Goal: Task Accomplishment & Management: Complete application form

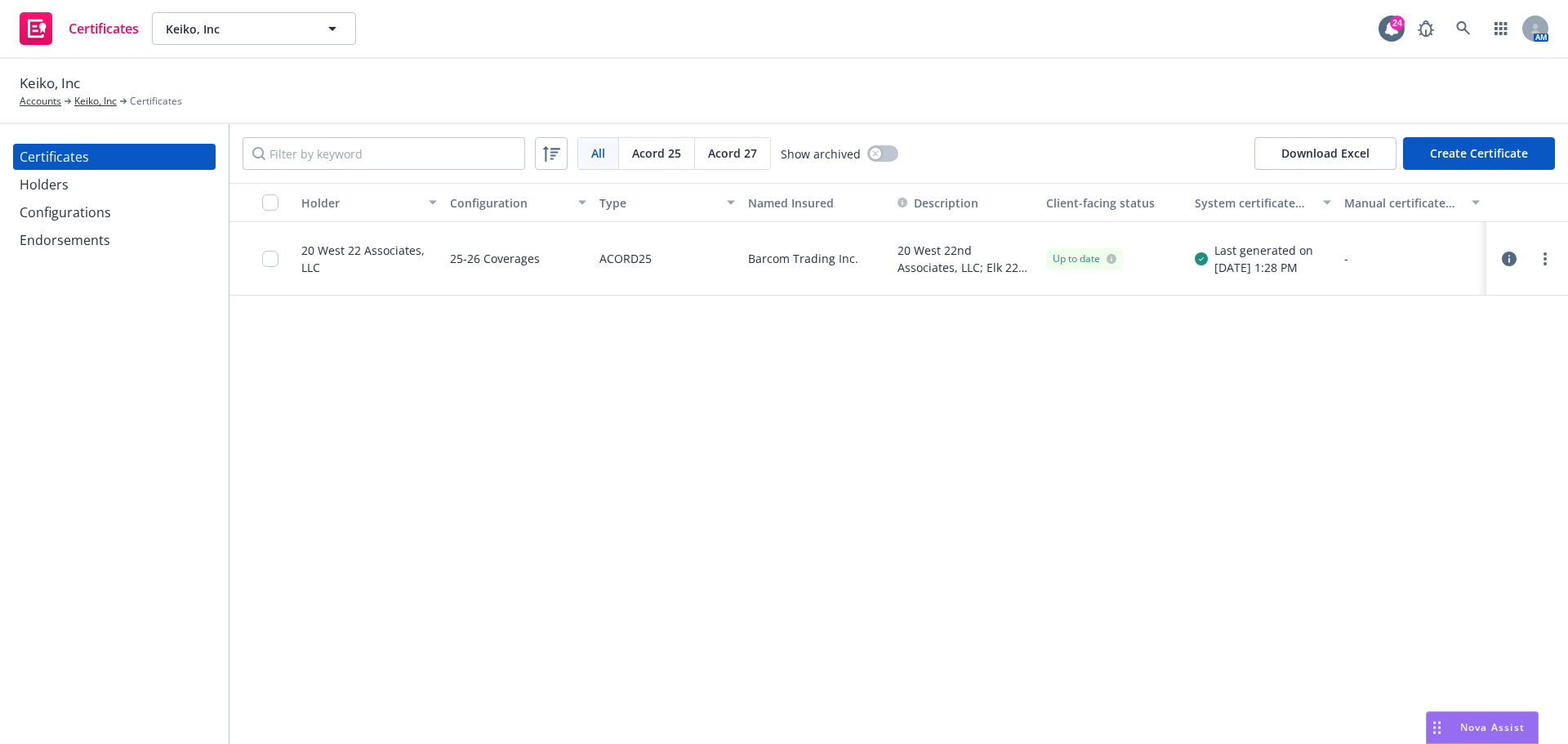
click at [819, 439] on div "Holder Configuration Type Named Insured Description Client-facing status System…" at bounding box center [898, 463] width 1338 height 561
click at [1034, 139] on div "All All [PERSON_NAME] 25 [PERSON_NAME] 27 Show archived Download Excel Create C…" at bounding box center [898, 153] width 1338 height 58
click at [1427, 150] on button "Create Certificate" at bounding box center [1478, 153] width 151 height 33
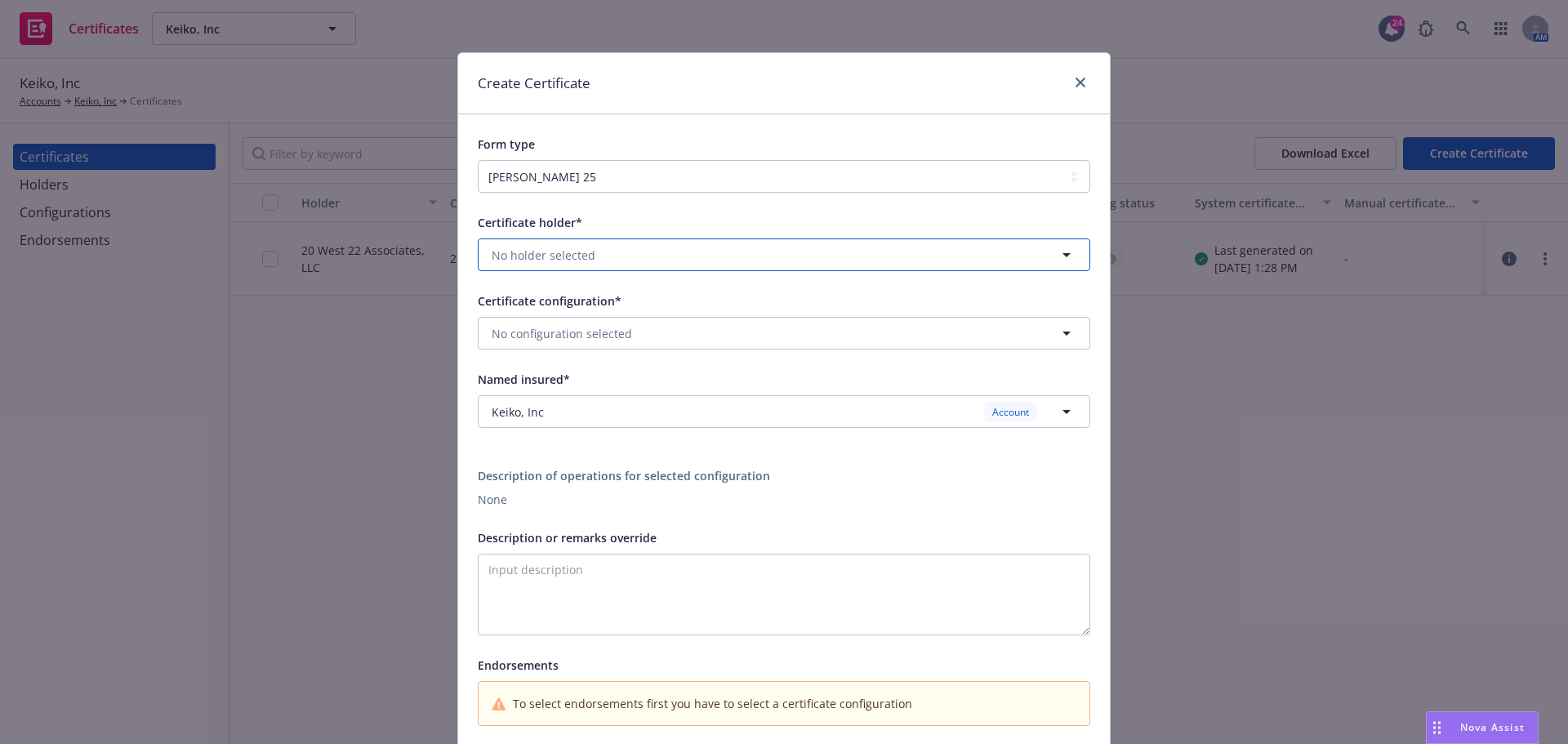
click at [587, 261] on button "No holder selected" at bounding box center [784, 254] width 612 height 33
click at [1070, 74] on link "close" at bounding box center [1080, 82] width 20 height 20
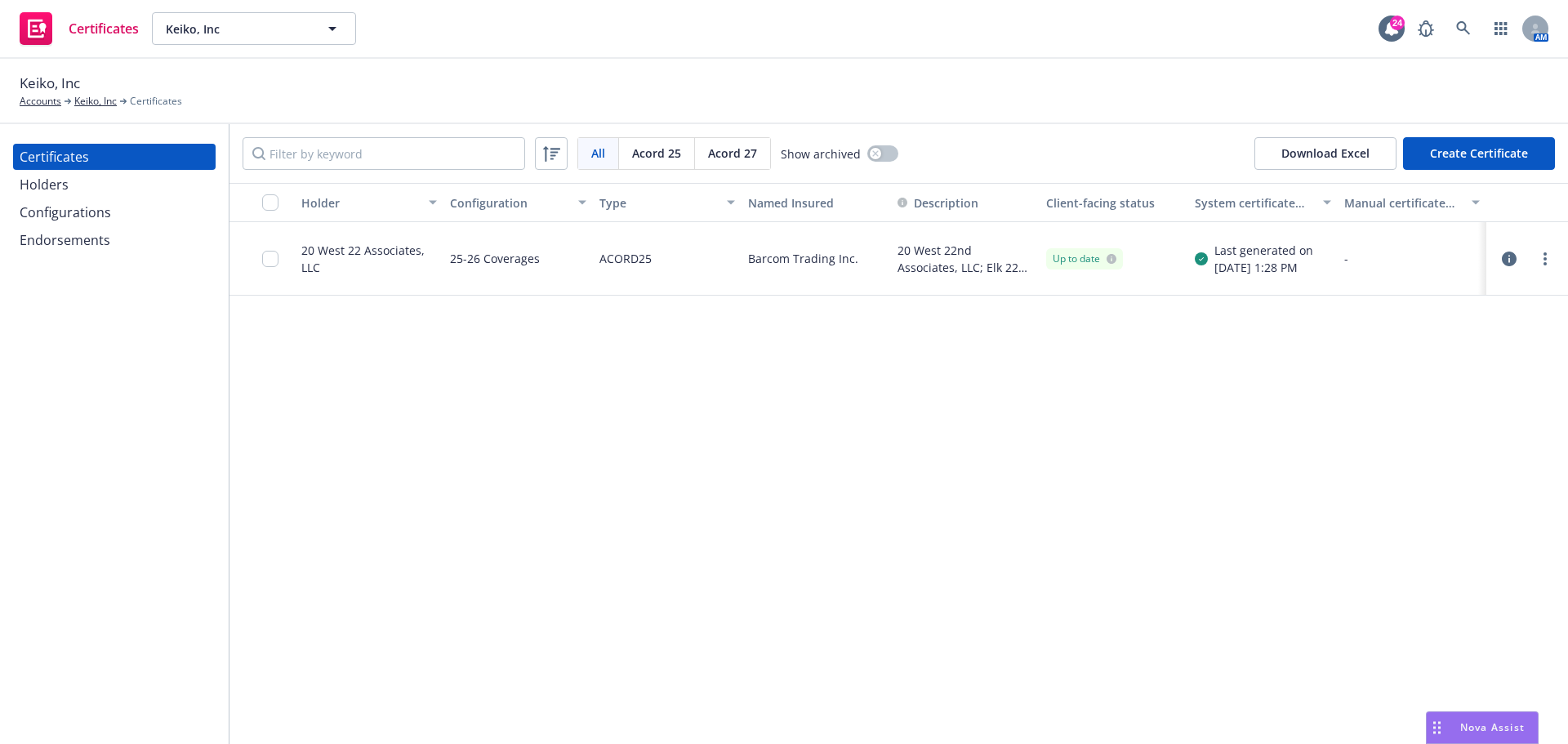
click at [1069, 74] on div "Keiko, Inc Accounts Keiko, Inc Certificates" at bounding box center [784, 90] width 1528 height 36
click at [121, 181] on div "Holders" at bounding box center [114, 184] width 189 height 26
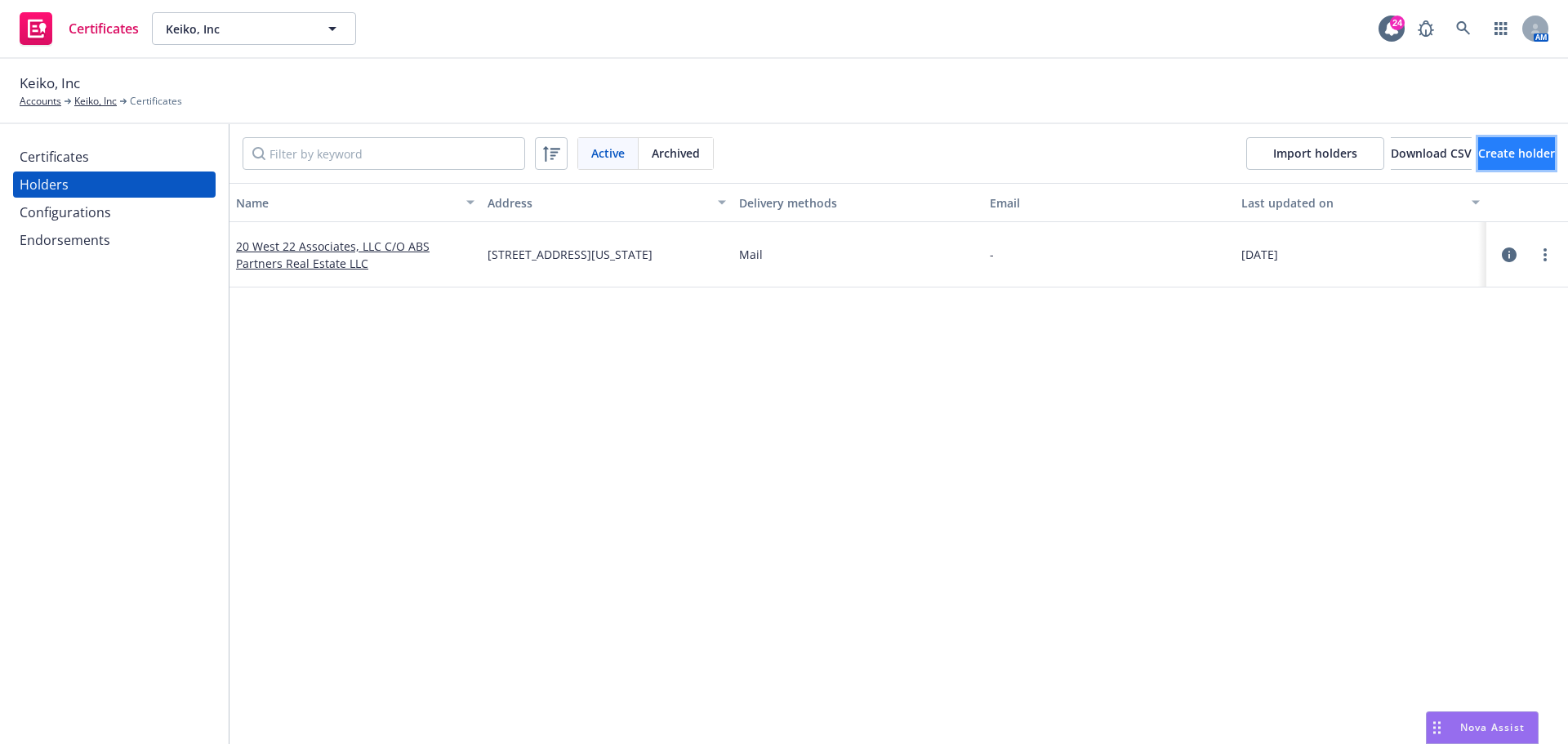
click at [1478, 149] on span "Create holder" at bounding box center [1516, 153] width 77 height 15
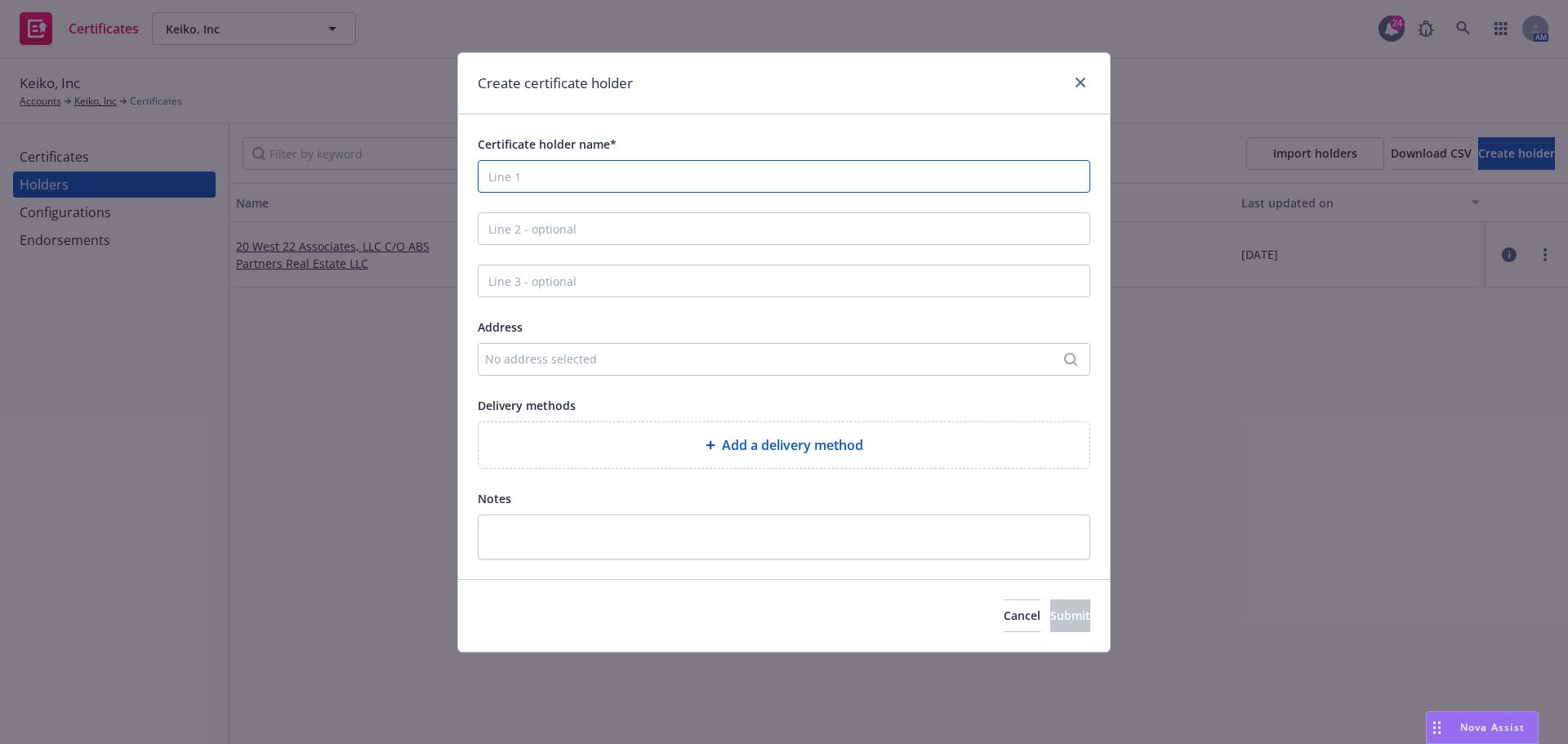
drag, startPoint x: 549, startPoint y: 174, endPoint x: 527, endPoint y: 180, distance: 22.8
click at [549, 174] on input "Certificate holder name*" at bounding box center [784, 176] width 612 height 33
type input "300 Prospect Properties, Inc."
click at [529, 361] on div "No address selected" at bounding box center [776, 358] width 581 height 17
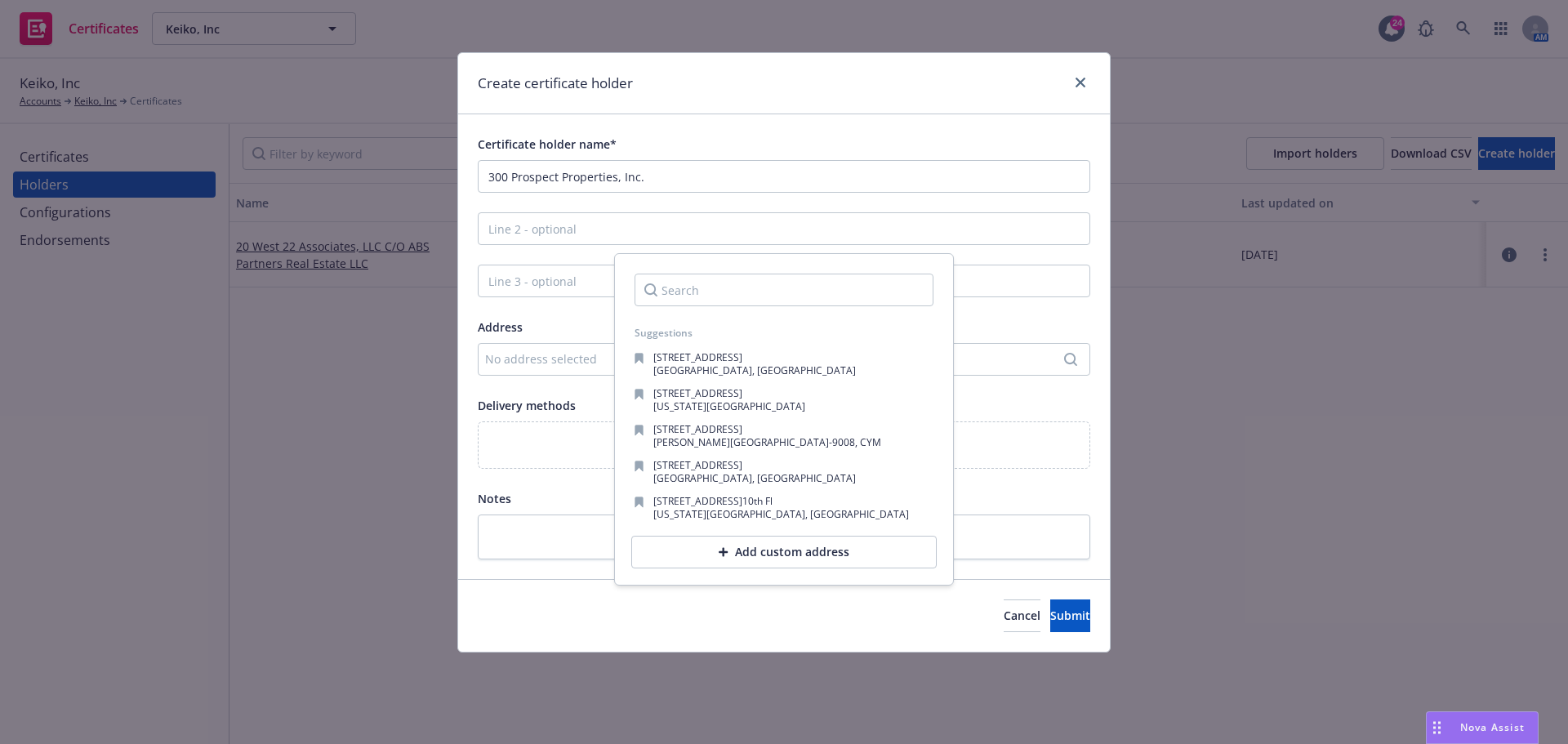
click at [736, 553] on div "Add custom address" at bounding box center [784, 551] width 306 height 33
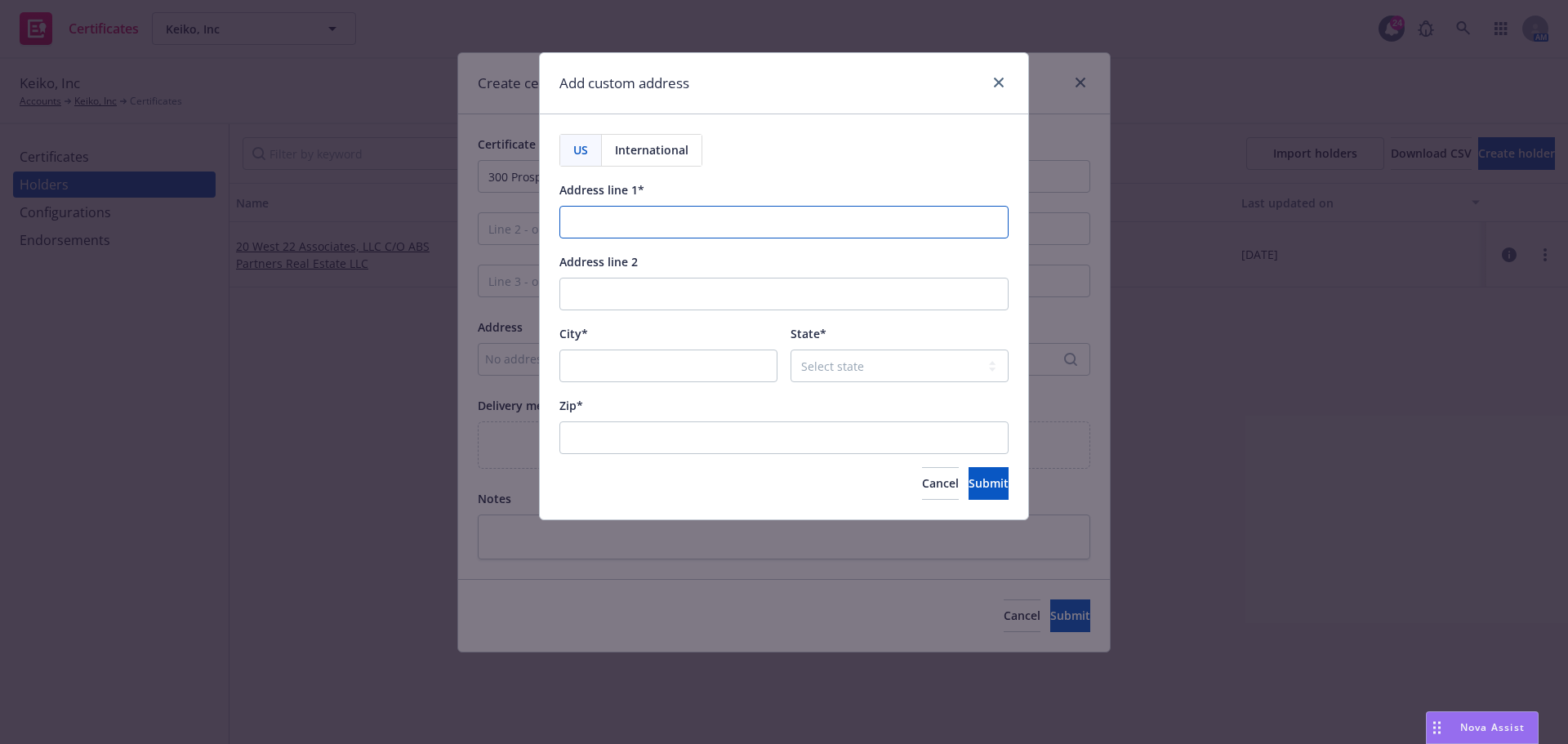
click at [624, 208] on input "Address line 1*" at bounding box center [784, 222] width 449 height 33
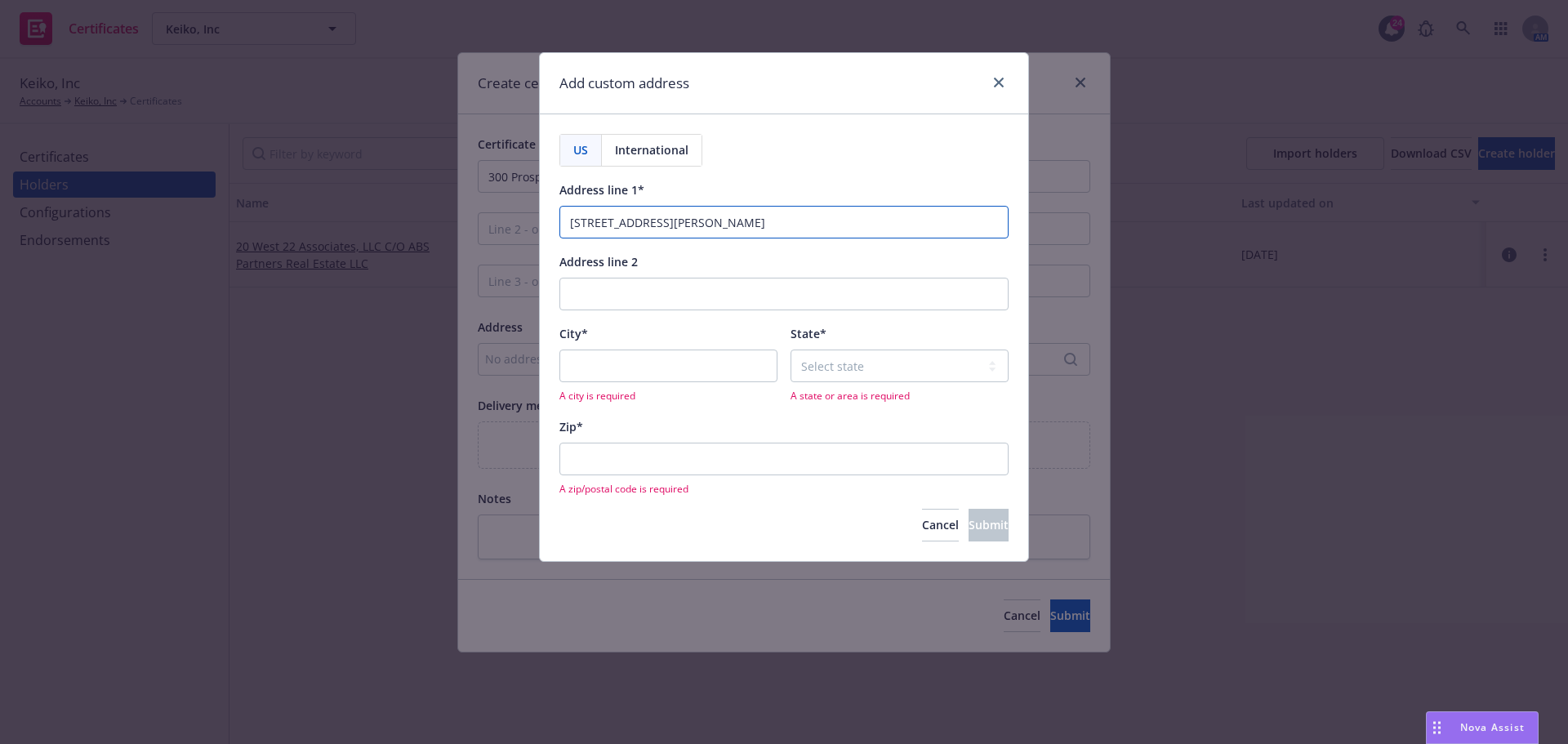
type input "[STREET_ADDRESS][PERSON_NAME]"
click at [679, 300] on input "Address line 2" at bounding box center [784, 293] width 449 height 33
type input "Suite 218"
click at [608, 370] on input "City*" at bounding box center [669, 366] width 218 height 33
type input "[GEOGRAPHIC_DATA]"
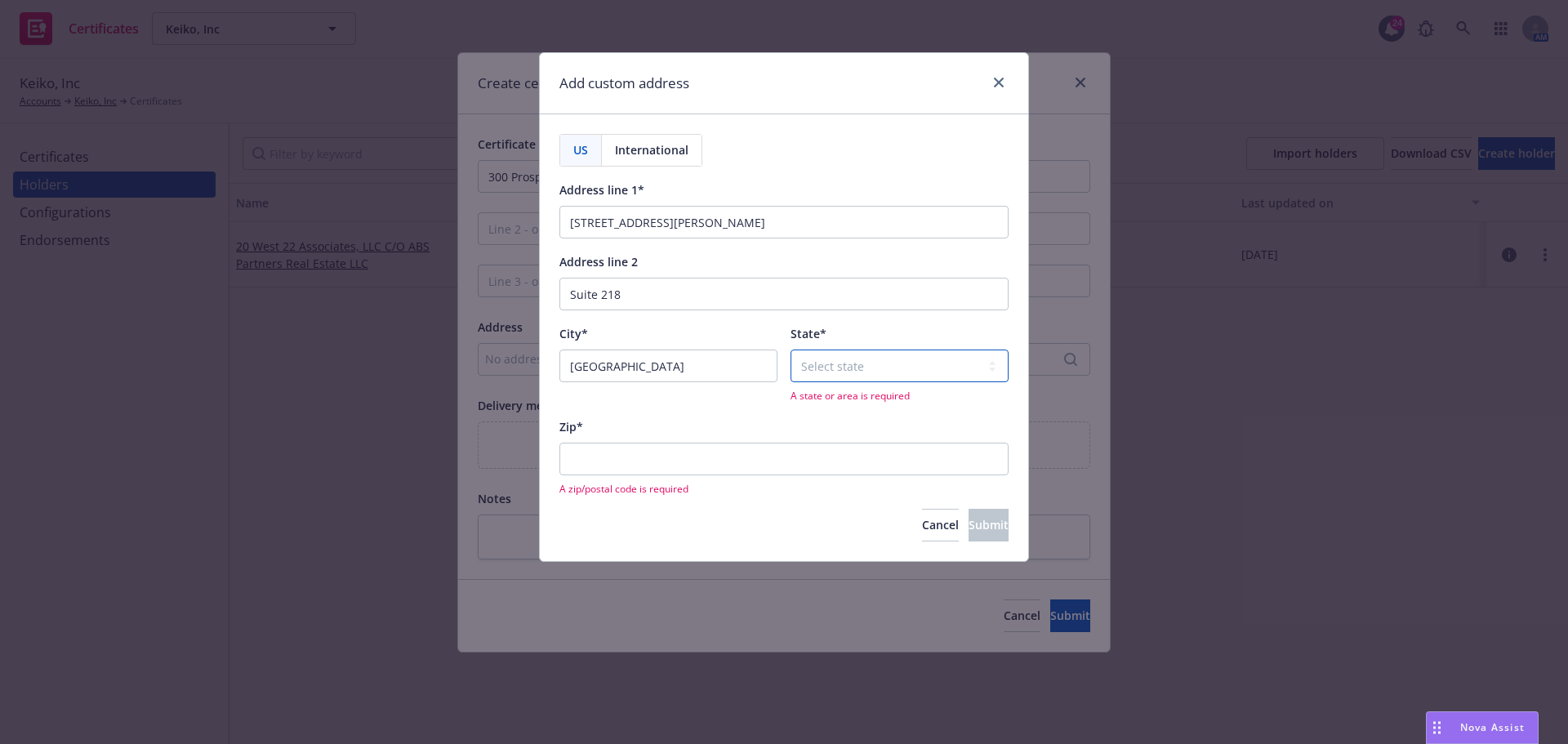
click at [801, 371] on select "Select state [US_STATE] [US_STATE] [US_STATE] [US_STATE] [US_STATE] [PERSON_NAM…" at bounding box center [899, 366] width 218 height 33
select select "CA"
click at [790, 350] on select "Select state [US_STATE] [US_STATE] [US_STATE] [US_STATE] [US_STATE] [PERSON_NAM…" at bounding box center [899, 366] width 218 height 33
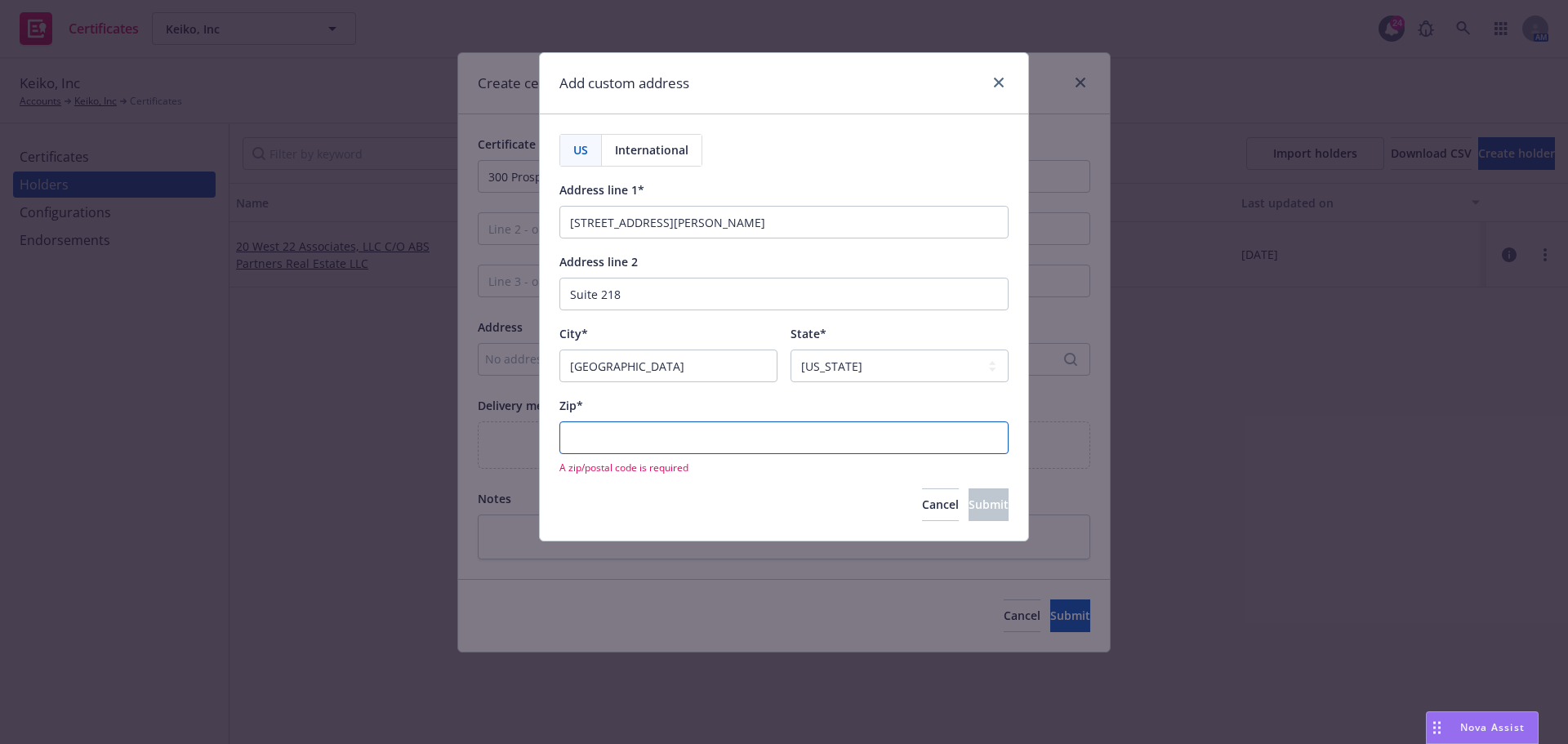
click at [636, 436] on input "Zip*" at bounding box center [784, 437] width 449 height 33
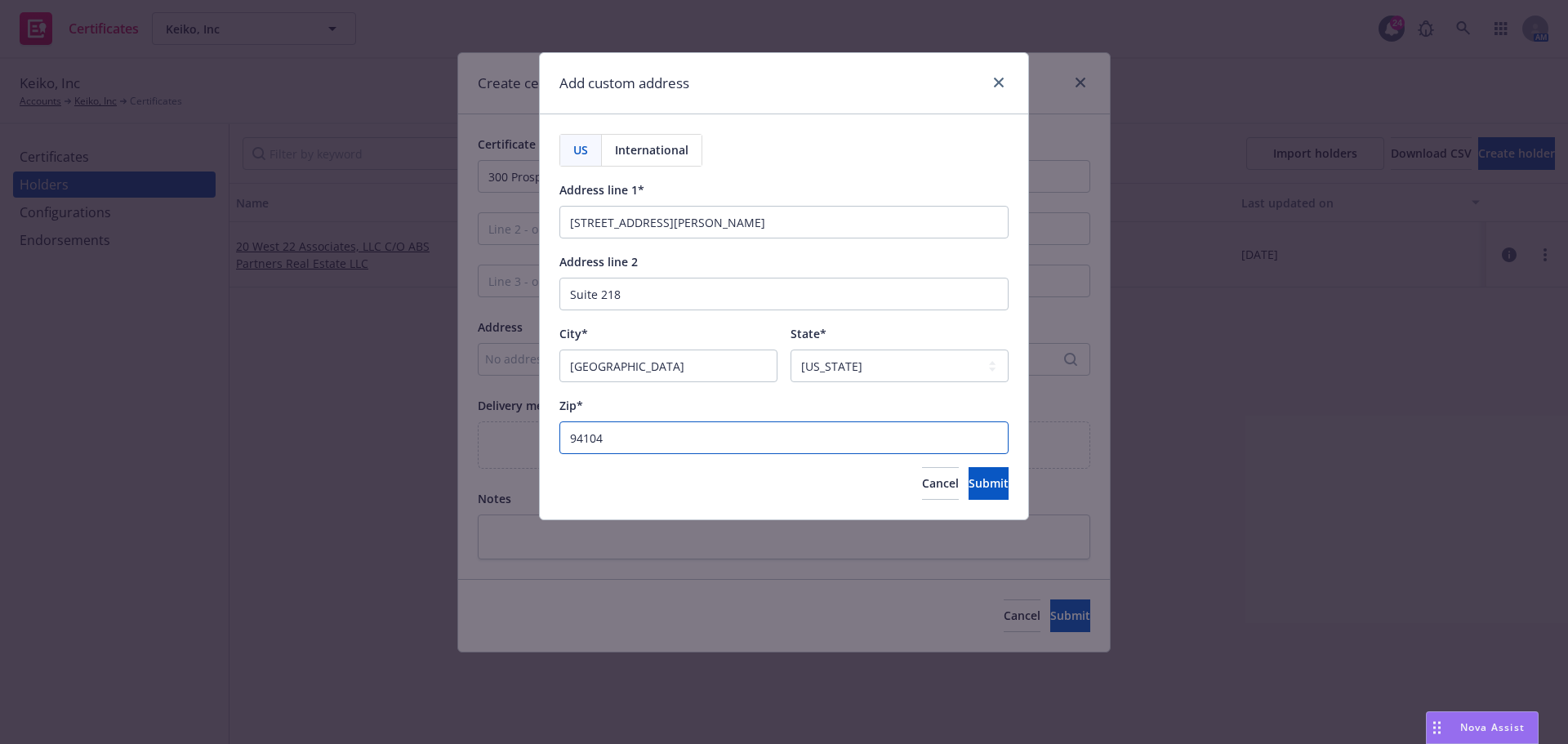
type input "94104"
click at [633, 489] on div "Cancel Submit" at bounding box center [784, 483] width 449 height 33
click at [975, 483] on span "Submit" at bounding box center [988, 483] width 40 height 15
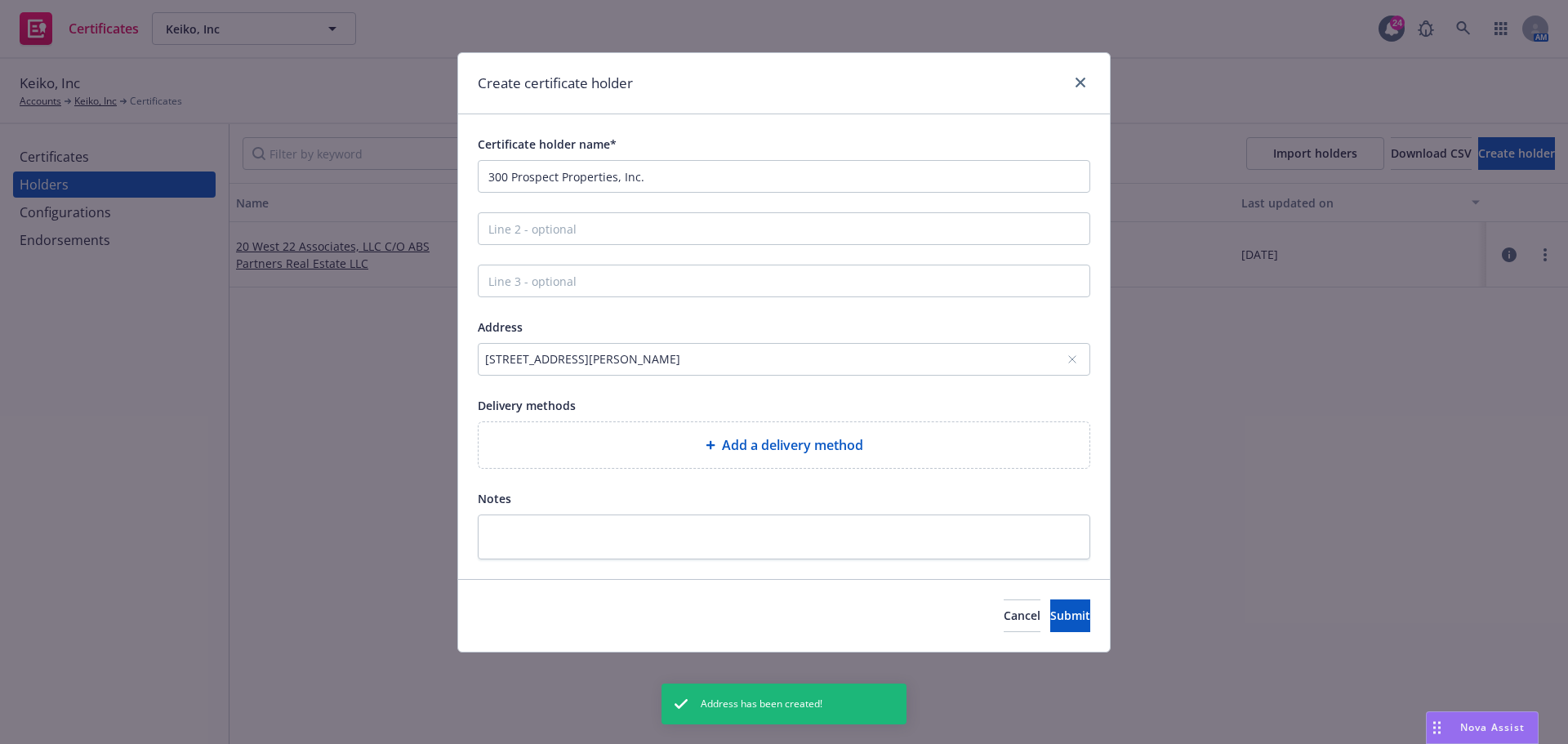
click at [783, 433] on div "Add a delivery method" at bounding box center [784, 445] width 610 height 46
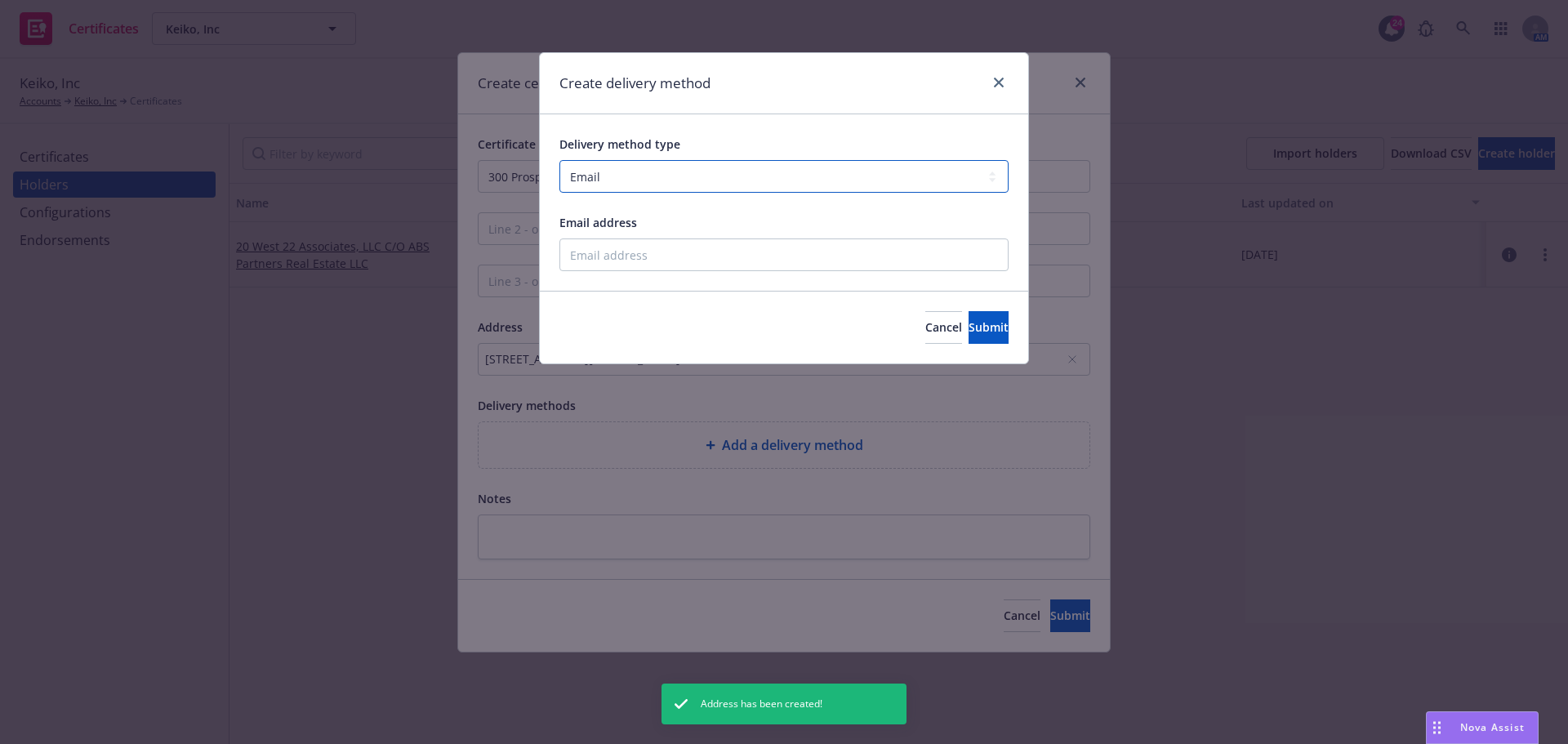
drag, startPoint x: 668, startPoint y: 176, endPoint x: 665, endPoint y: 191, distance: 15.3
click at [668, 176] on select "Select delivery method type Email Mail Fax Upload to Compliance Website" at bounding box center [784, 176] width 449 height 33
select select "MAIL"
click at [560, 160] on select "Select delivery method type Email Mail Fax Upload to Compliance Website" at bounding box center [784, 176] width 449 height 33
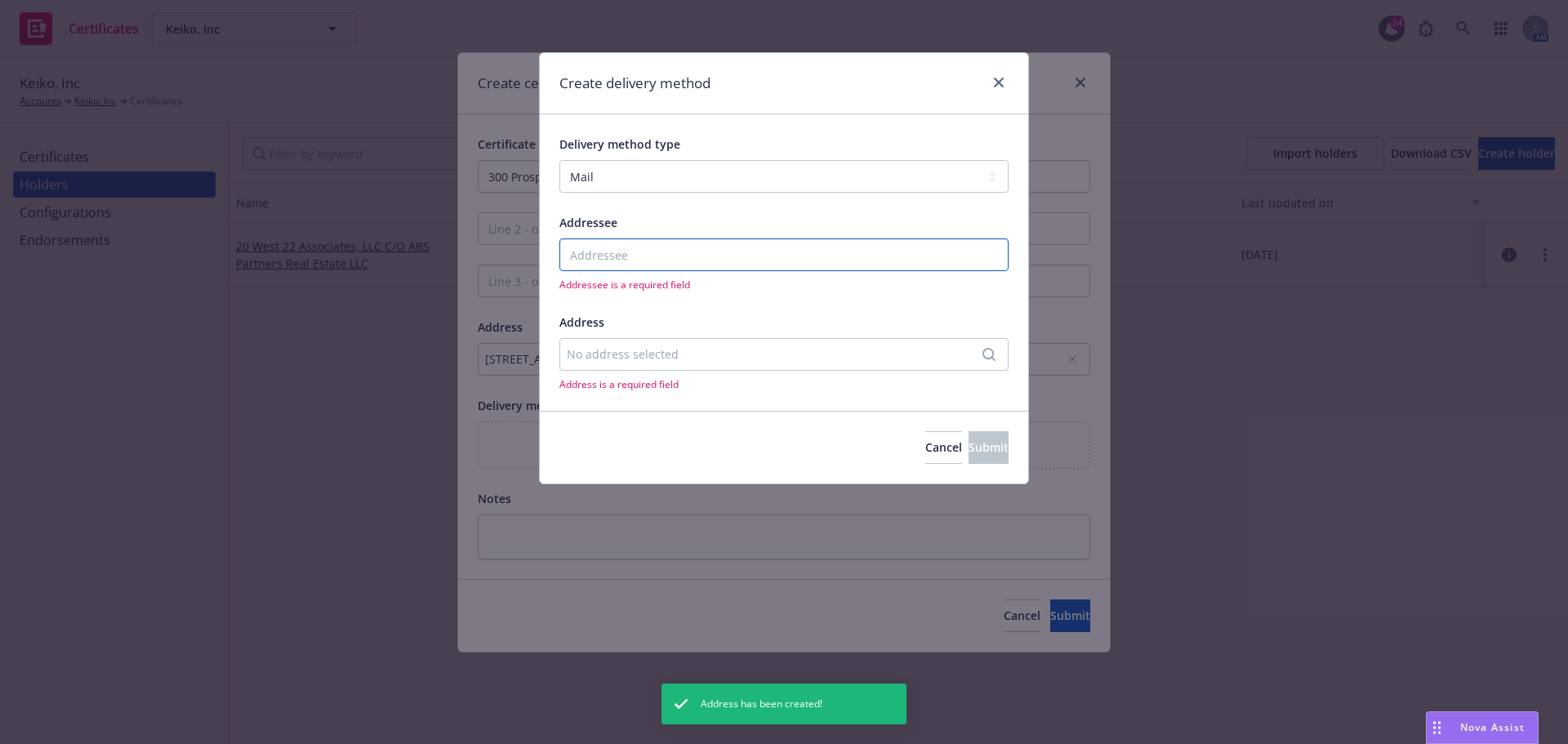
click at [650, 261] on input "Addressee" at bounding box center [784, 254] width 449 height 33
type input "..."
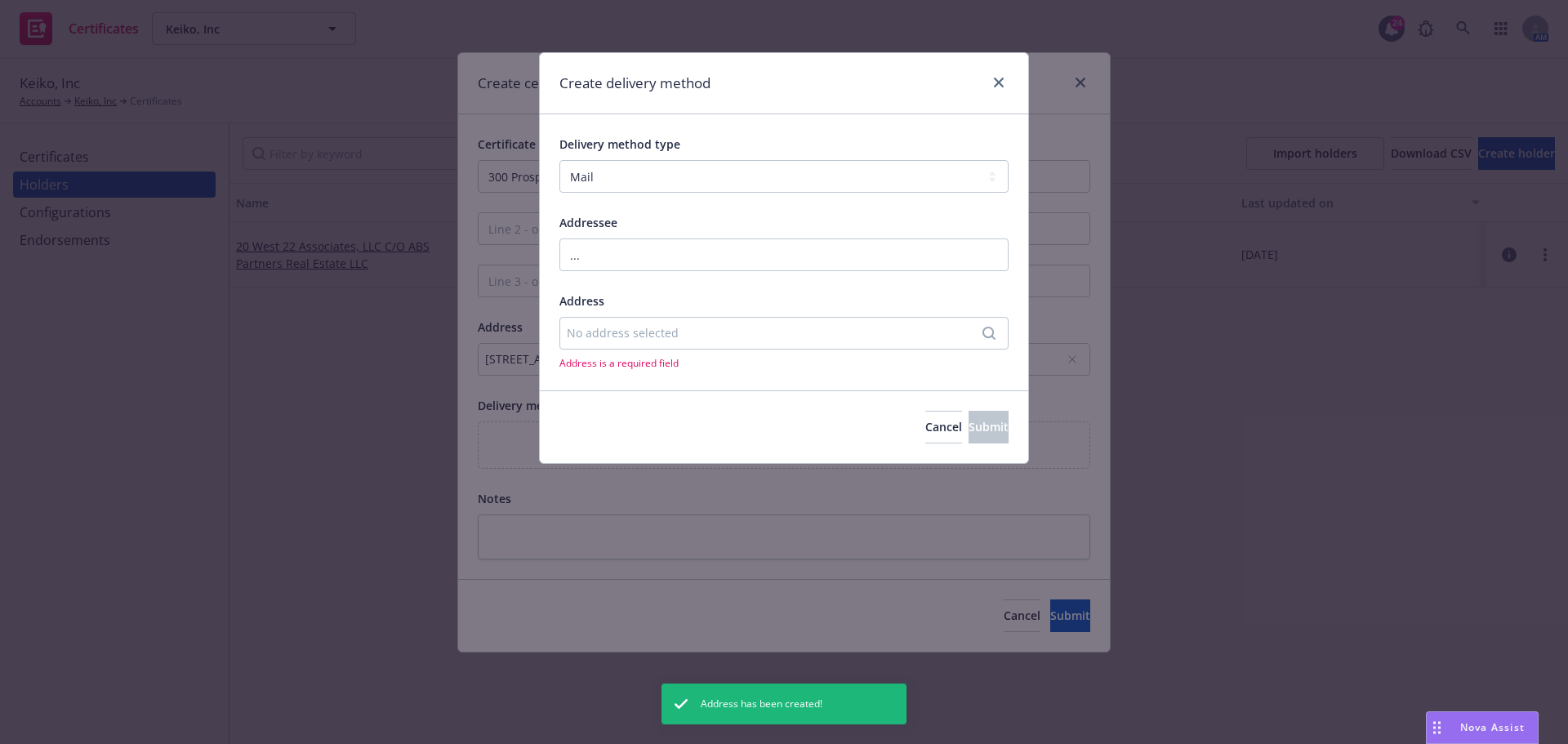
click at [642, 337] on div "No address selected" at bounding box center [775, 333] width 418 height 17
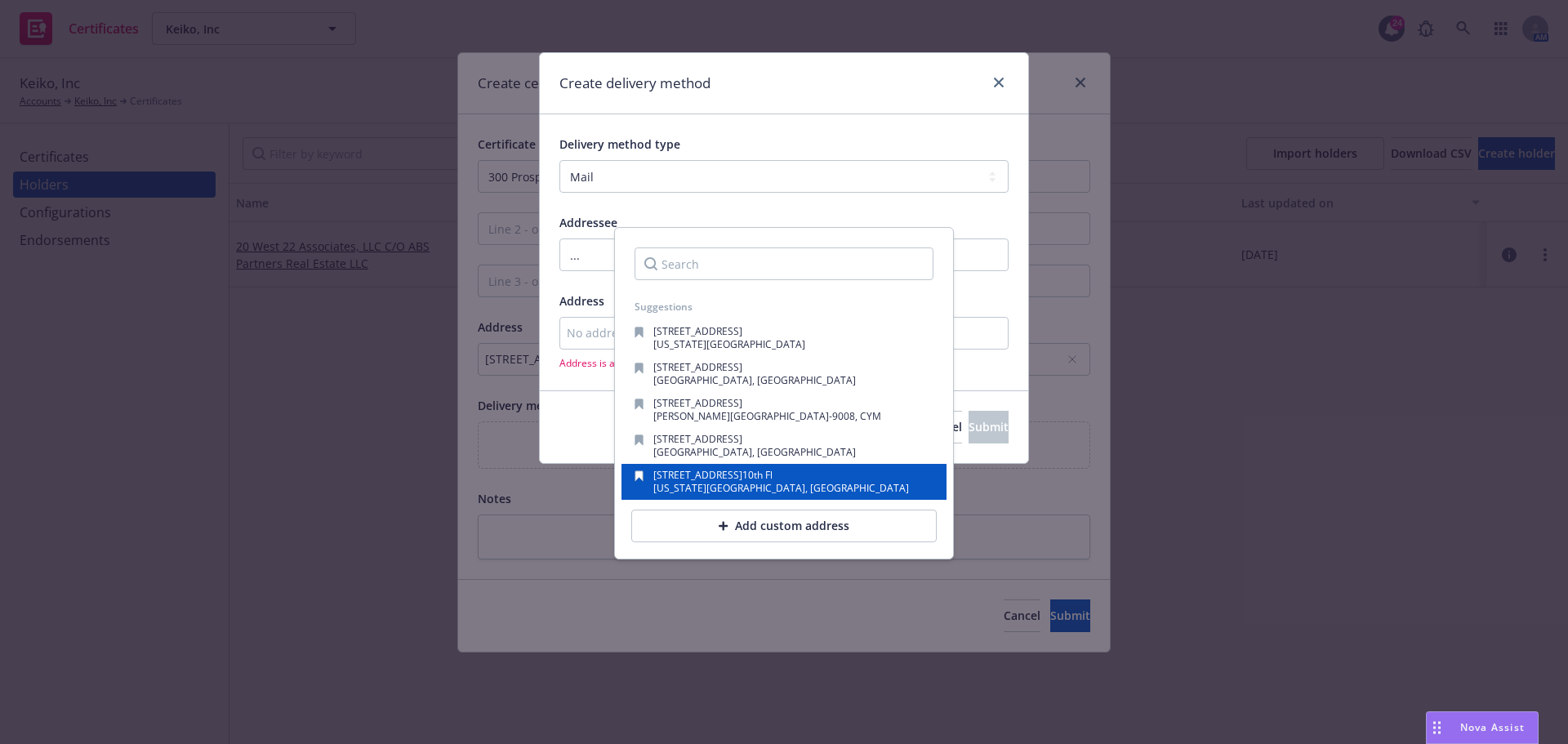
click at [658, 485] on span "[US_STATE][GEOGRAPHIC_DATA], [GEOGRAPHIC_DATA]" at bounding box center [781, 487] width 256 height 14
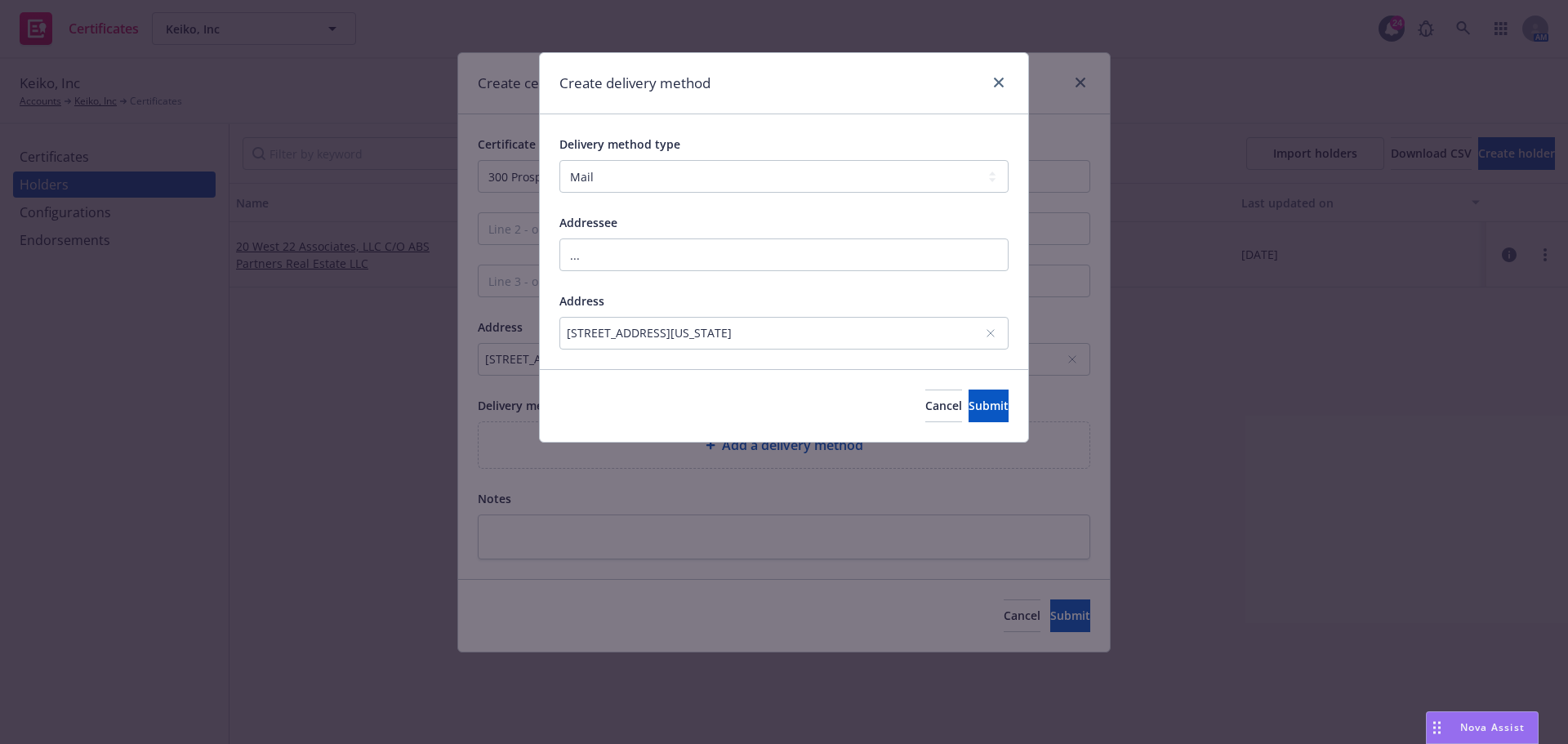
click at [702, 333] on div "[STREET_ADDRESS][US_STATE]" at bounding box center [775, 333] width 418 height 17
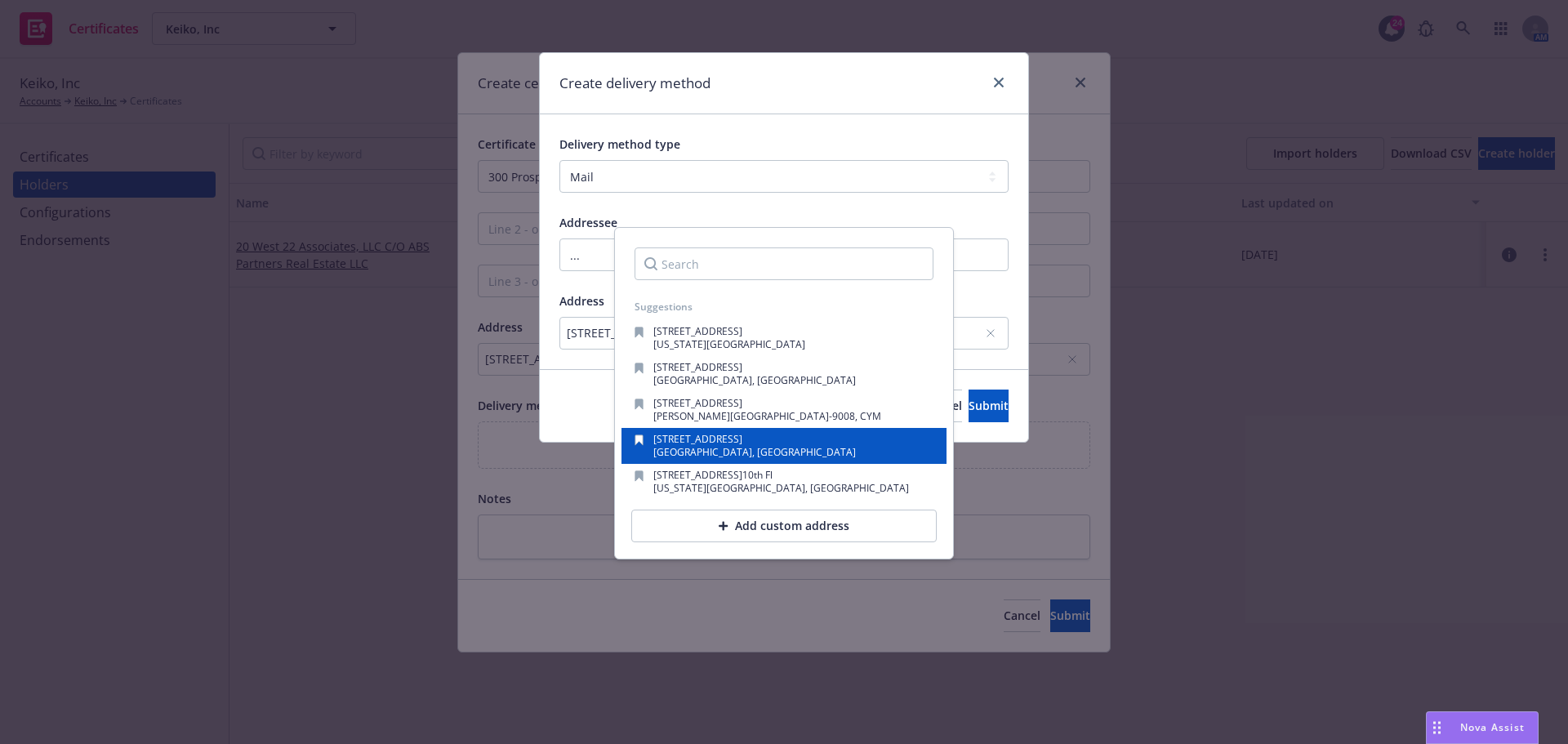
click at [702, 456] on span "[GEOGRAPHIC_DATA], [GEOGRAPHIC_DATA]" at bounding box center [753, 451] width 202 height 14
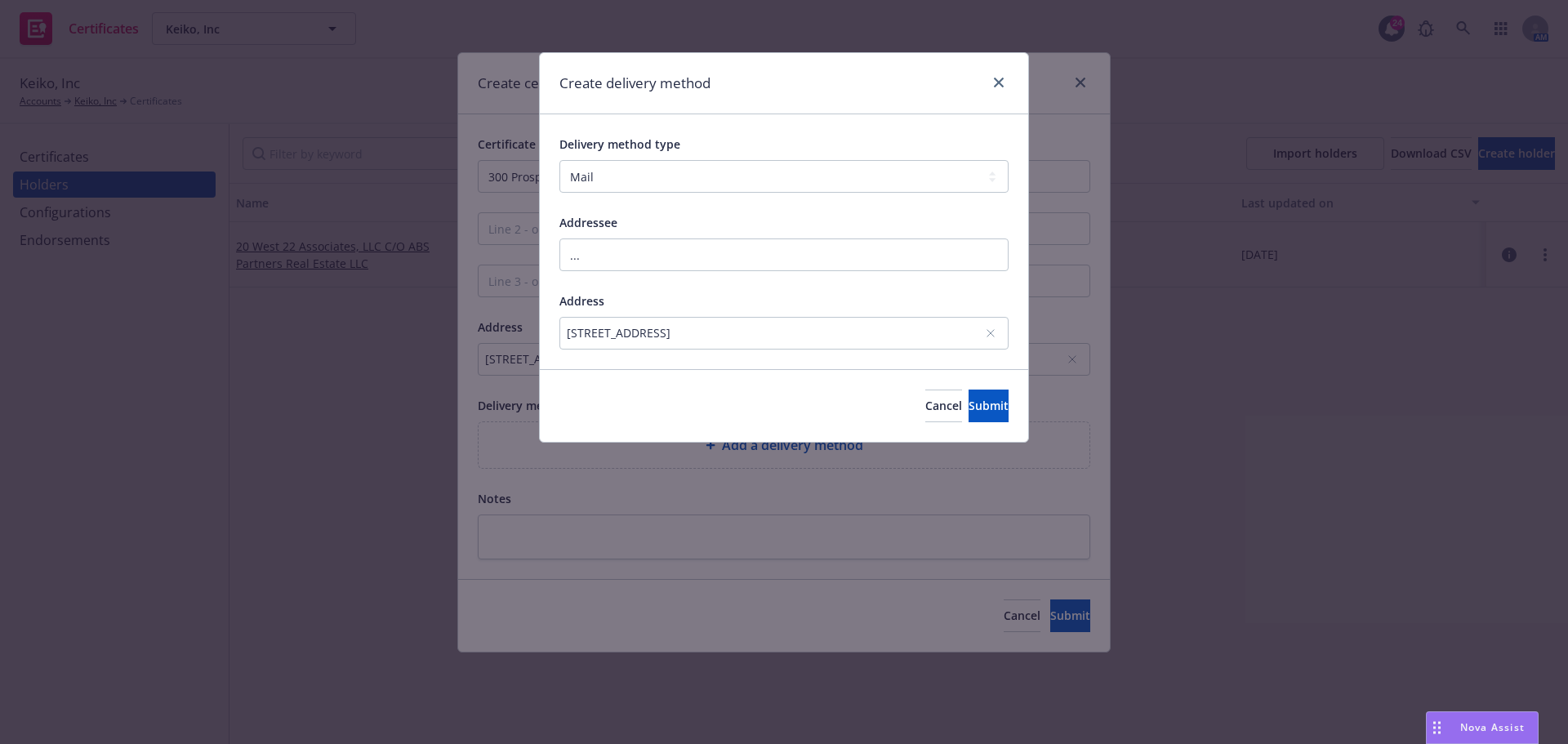
click at [683, 405] on div "Cancel Submit" at bounding box center [784, 404] width 488 height 72
click at [968, 403] on button "Submit" at bounding box center [988, 405] width 40 height 33
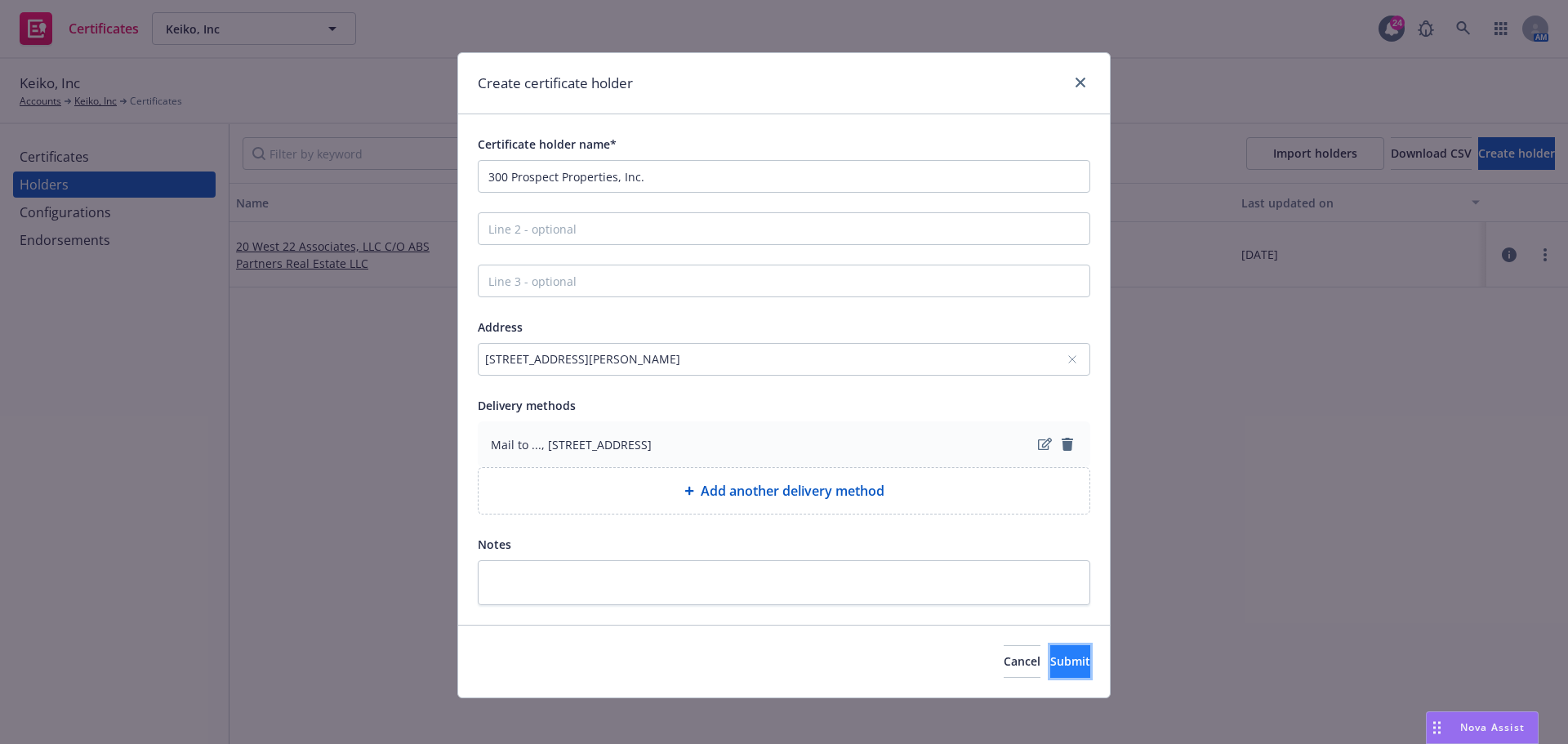
click at [1050, 673] on button "Submit" at bounding box center [1069, 661] width 40 height 33
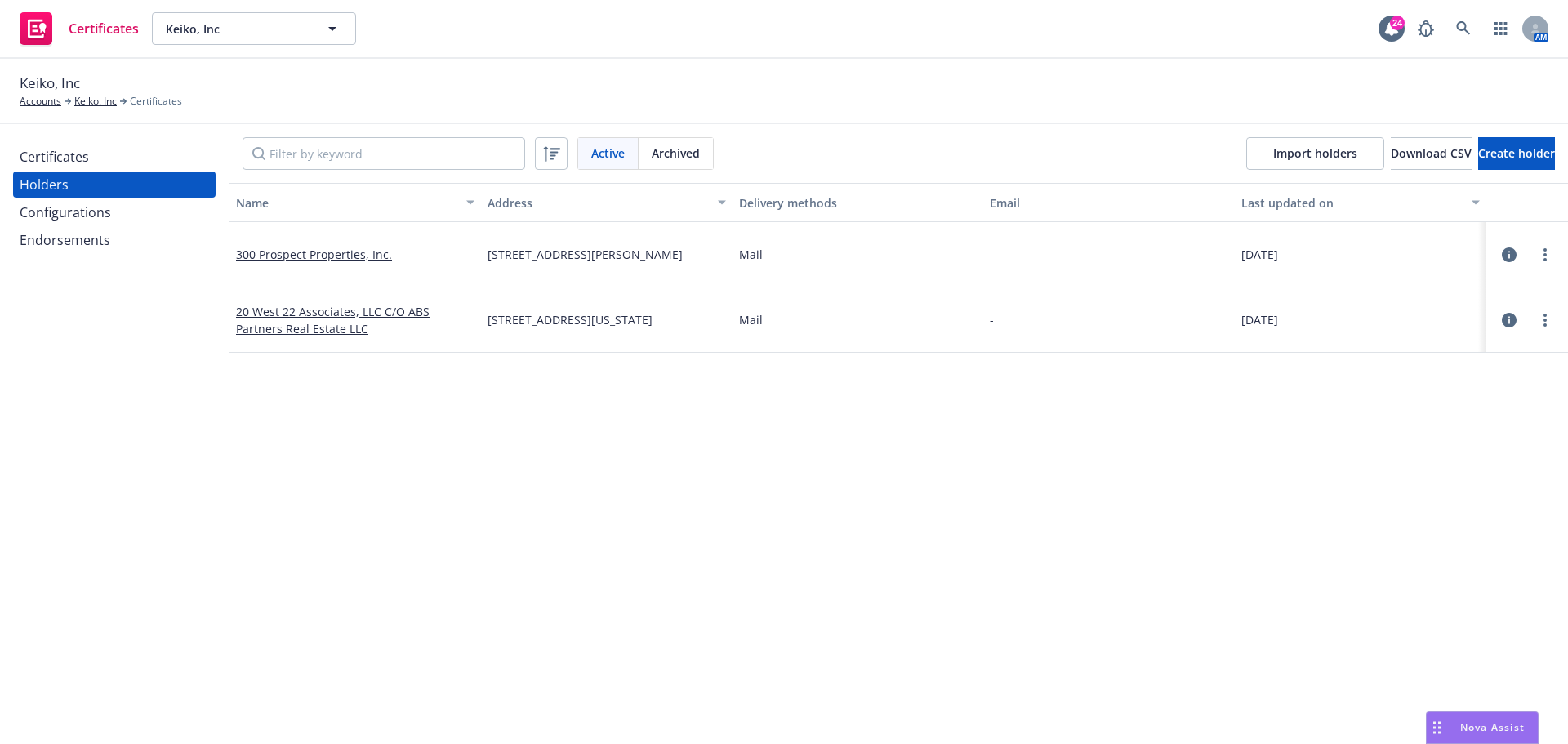
click at [114, 143] on div "Certificates Holders Configurations Endorsements" at bounding box center [114, 434] width 229 height 620
click at [113, 146] on div "Certificates" at bounding box center [114, 157] width 189 height 26
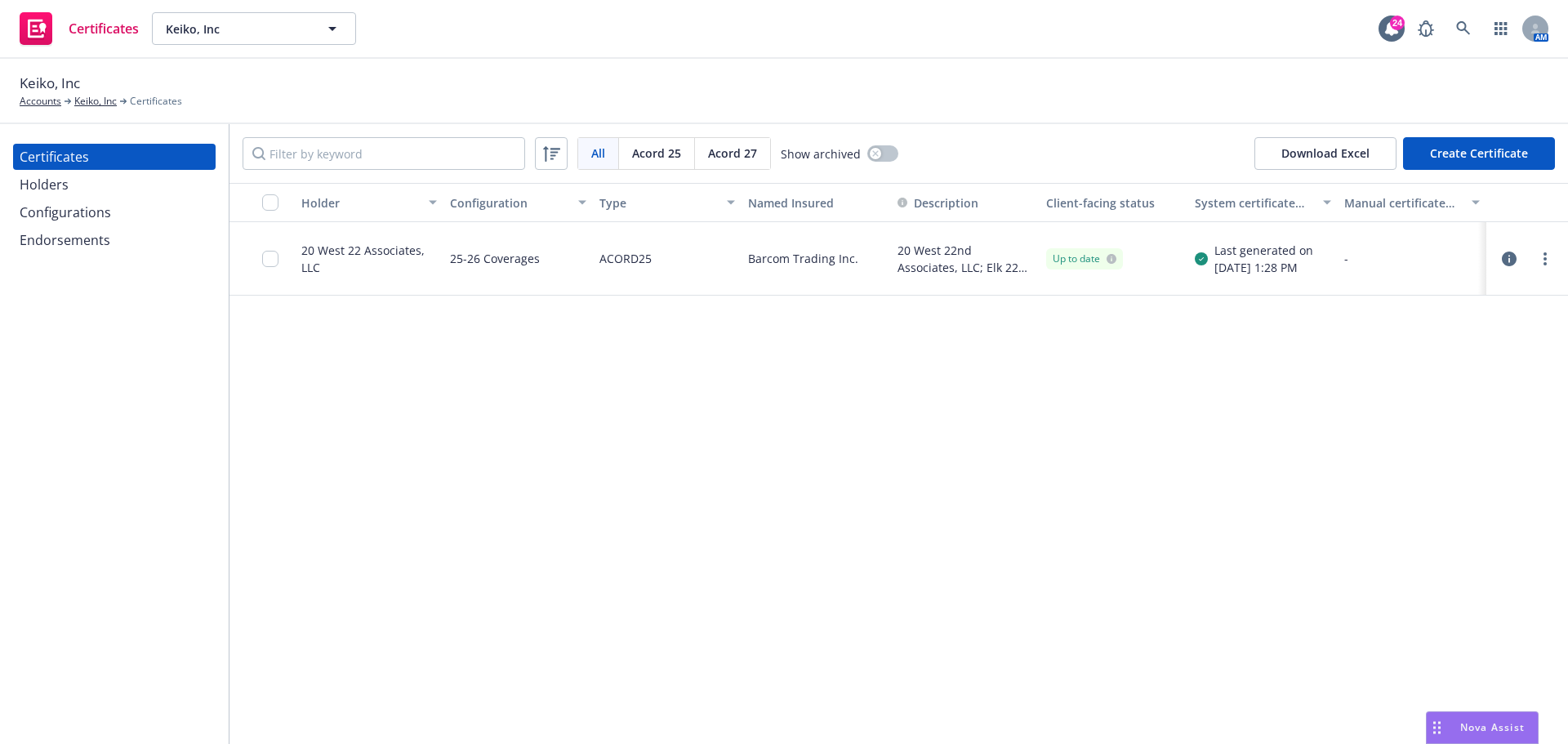
click at [1457, 166] on button "Create Certificate" at bounding box center [1478, 153] width 151 height 33
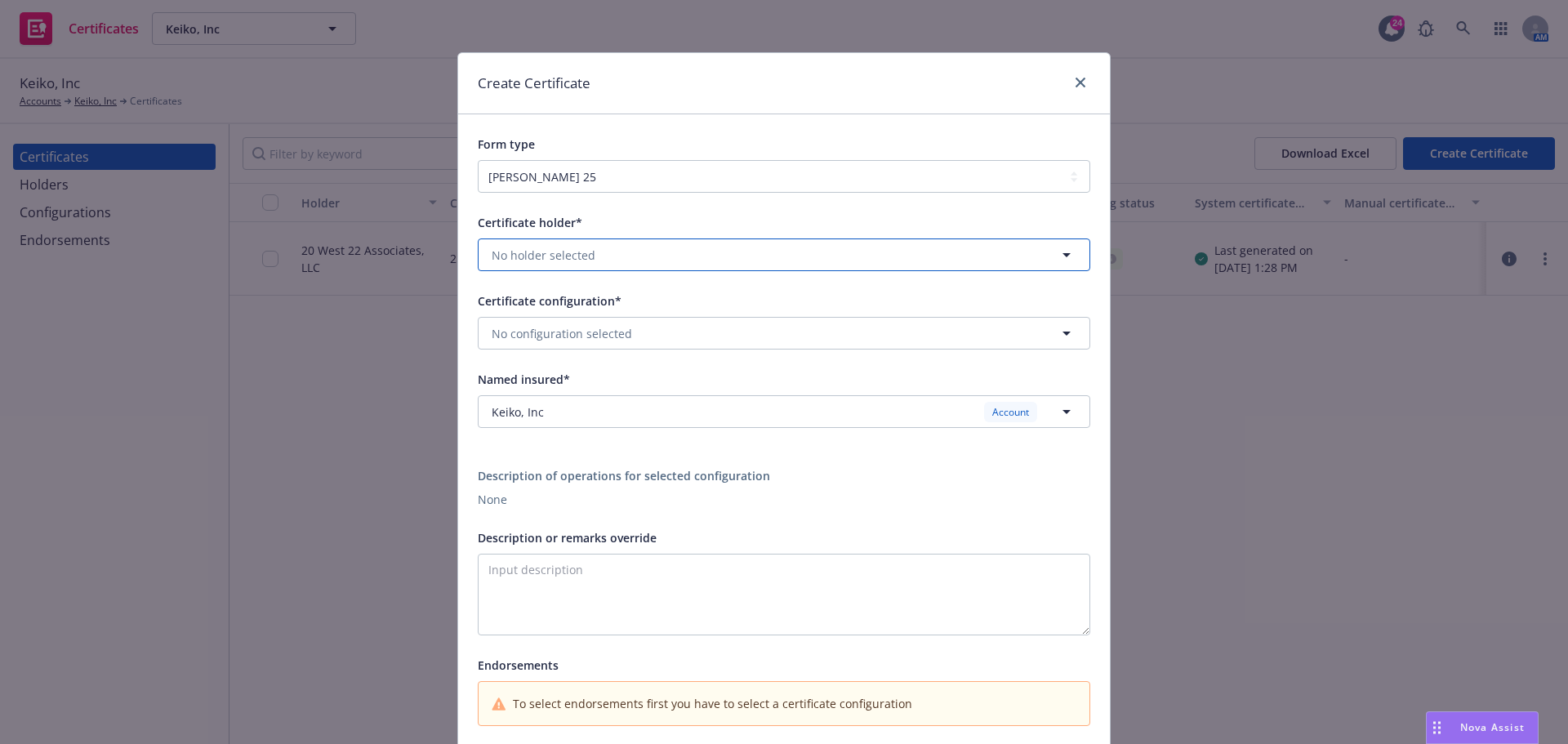
click at [624, 250] on button "No holder selected" at bounding box center [784, 254] width 612 height 33
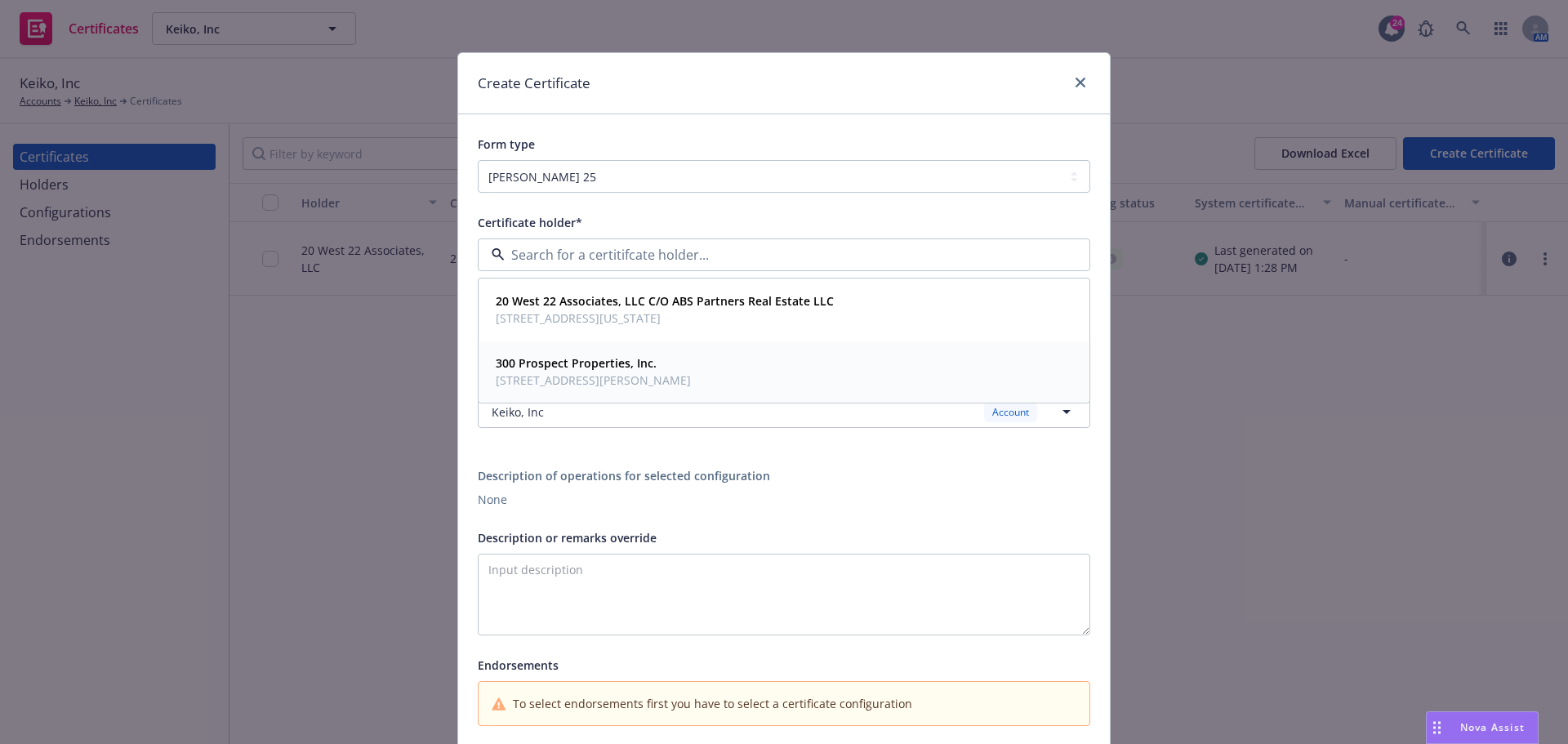
click at [610, 360] on strong "300 Prospect Properties, Inc." at bounding box center [576, 363] width 161 height 15
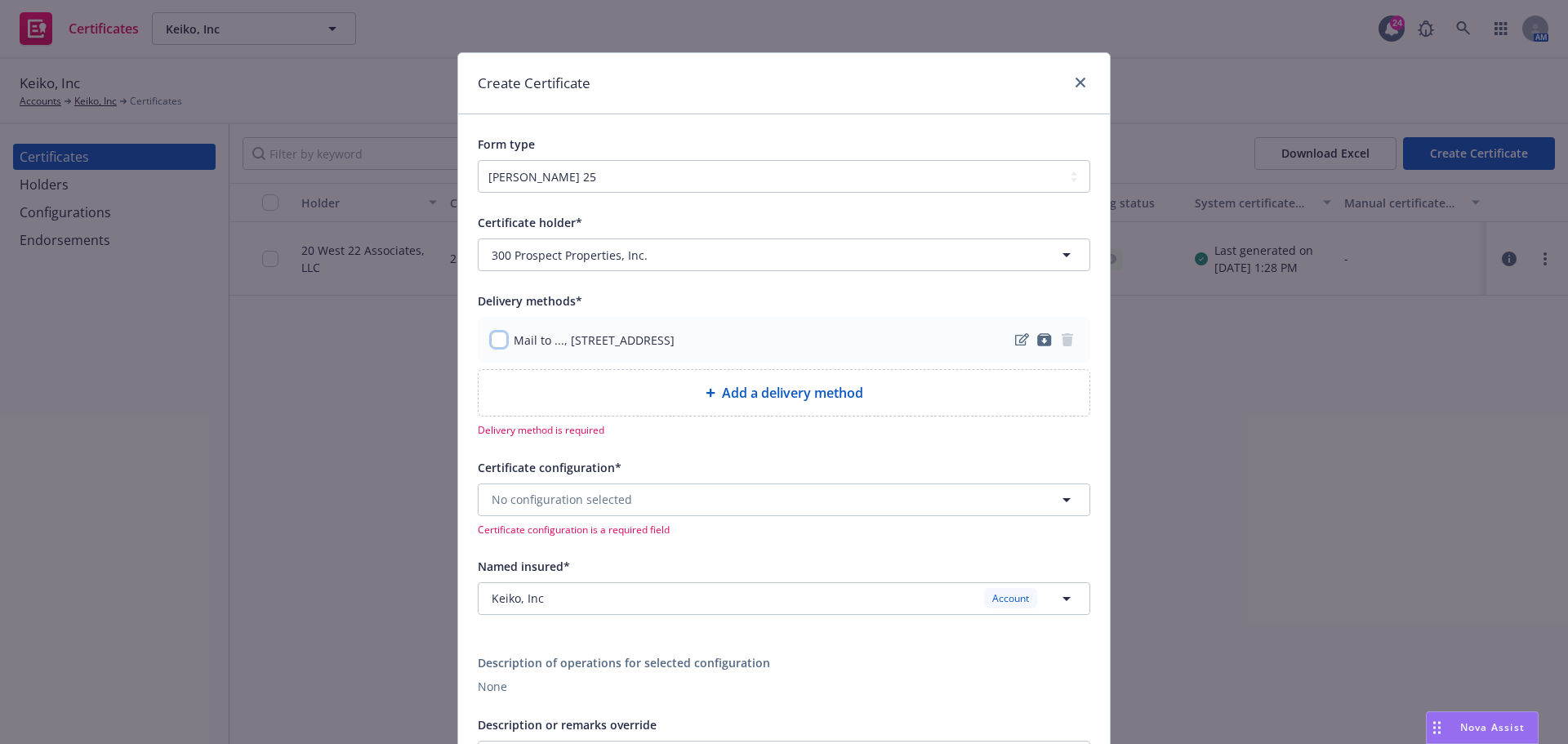
click at [494, 334] on input "checkbox" at bounding box center [499, 339] width 16 height 16
checkbox input "true"
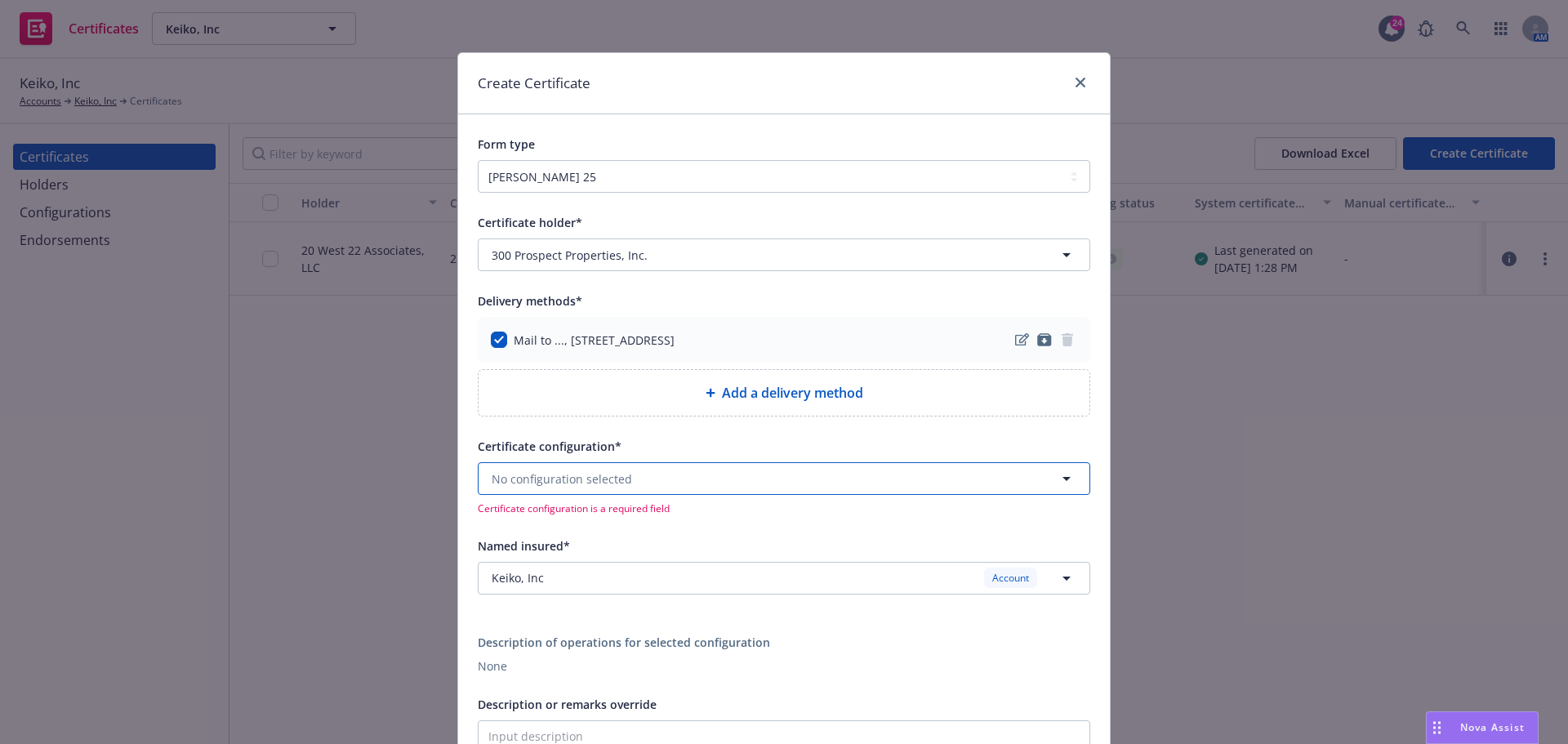
click at [739, 478] on button "No configuration selected" at bounding box center [784, 478] width 612 height 33
click at [588, 523] on div "25-26 Coverages Valid" at bounding box center [784, 527] width 590 height 28
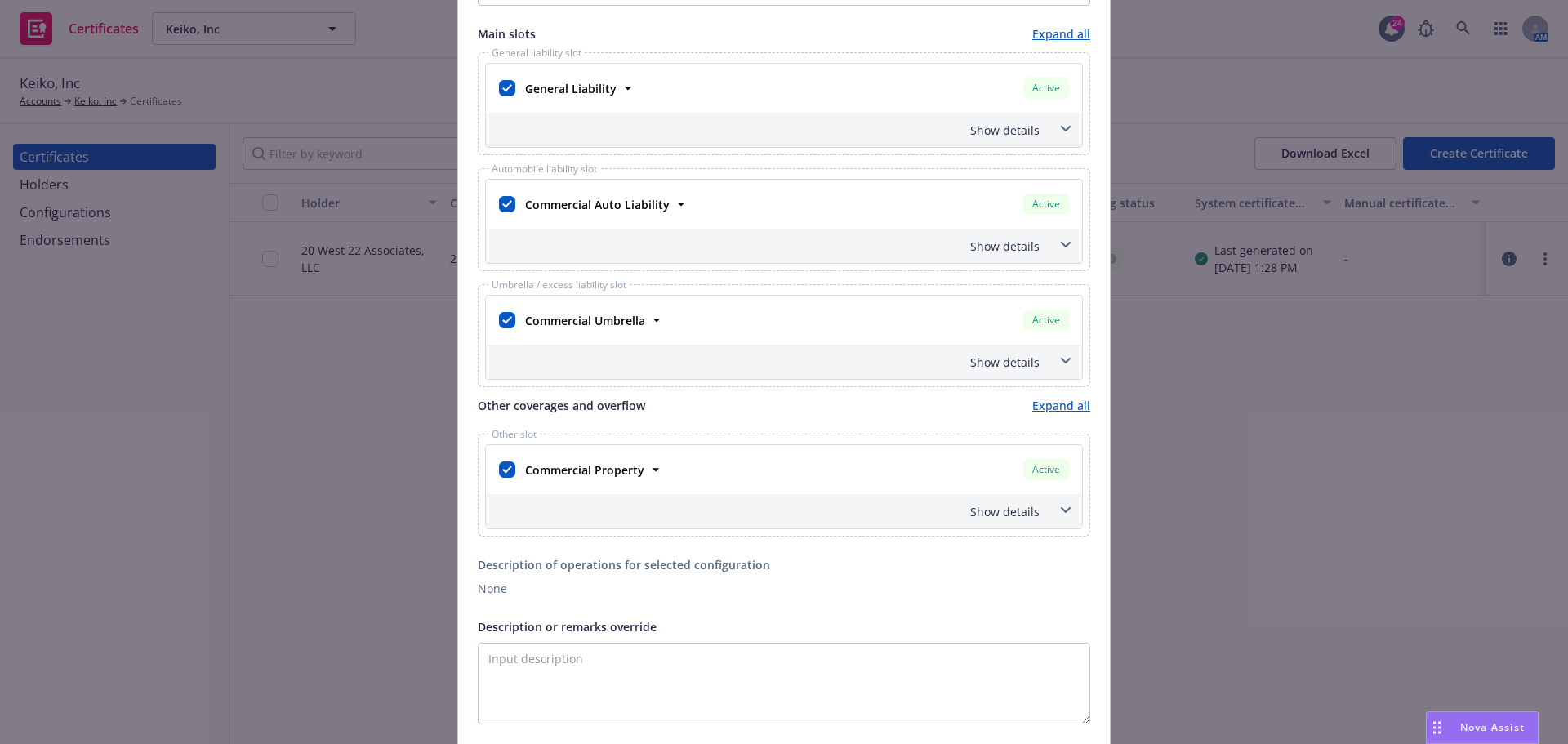
scroll to position [572, 0]
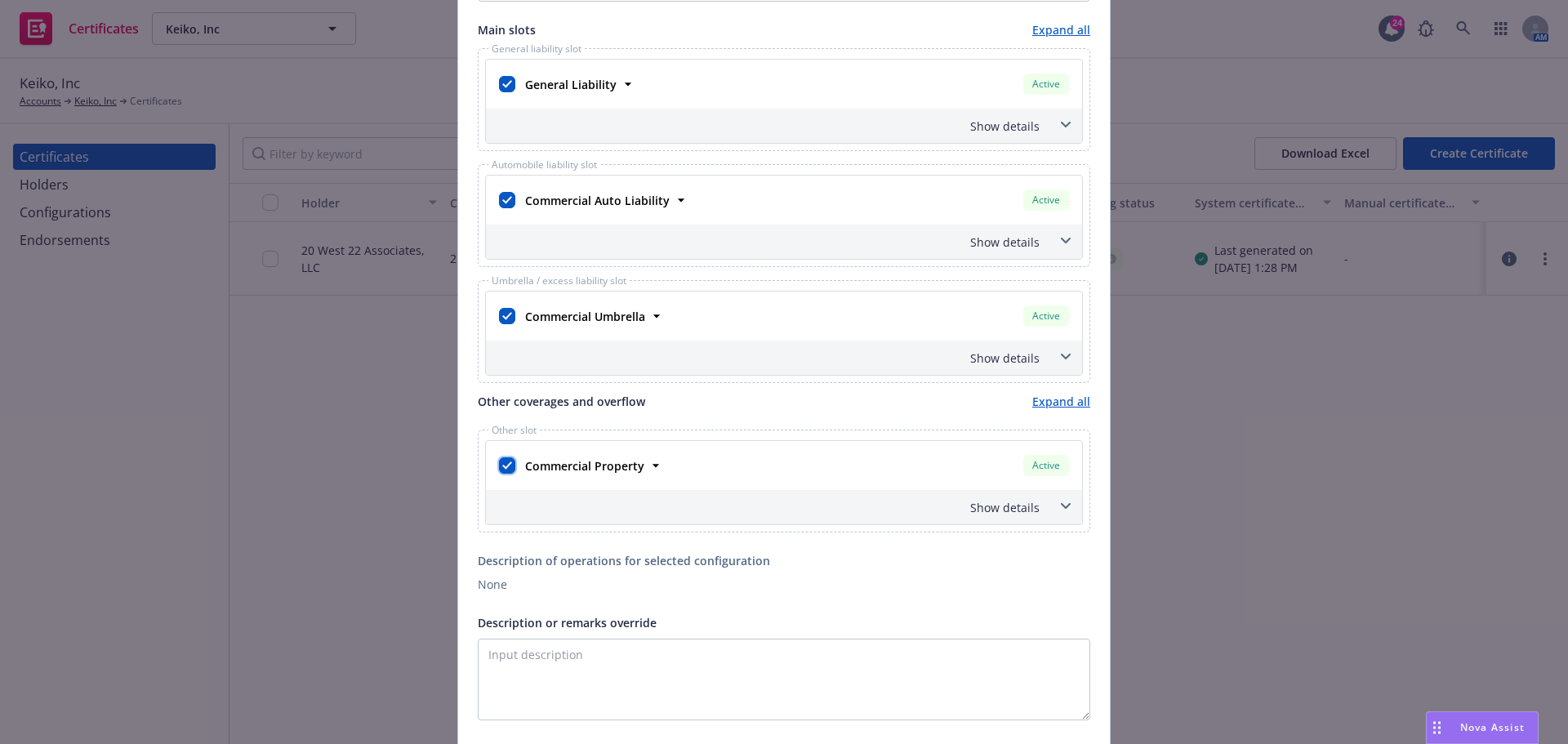
click at [506, 458] on input "checkbox" at bounding box center [506, 465] width 16 height 16
checkbox input "false"
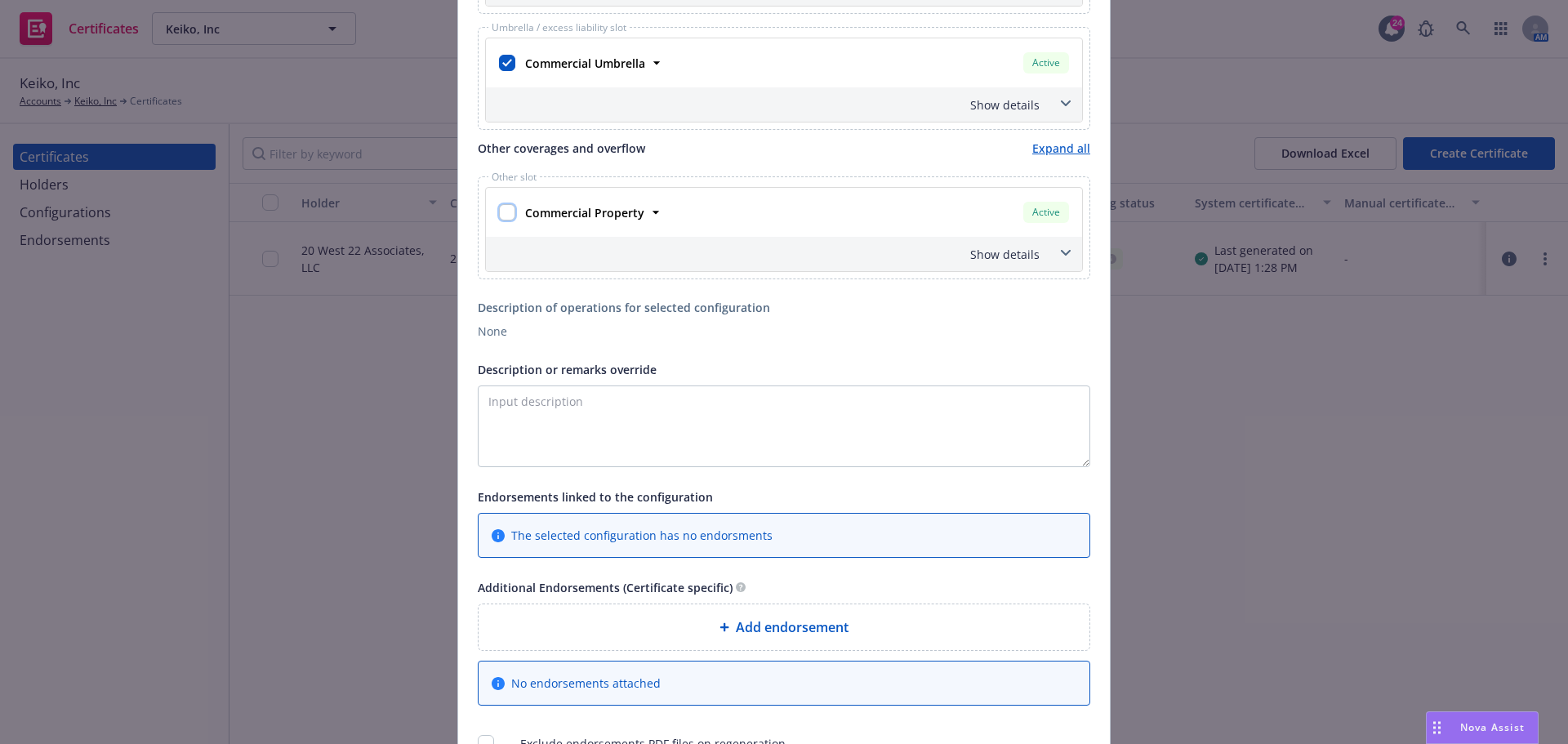
scroll to position [898, 0]
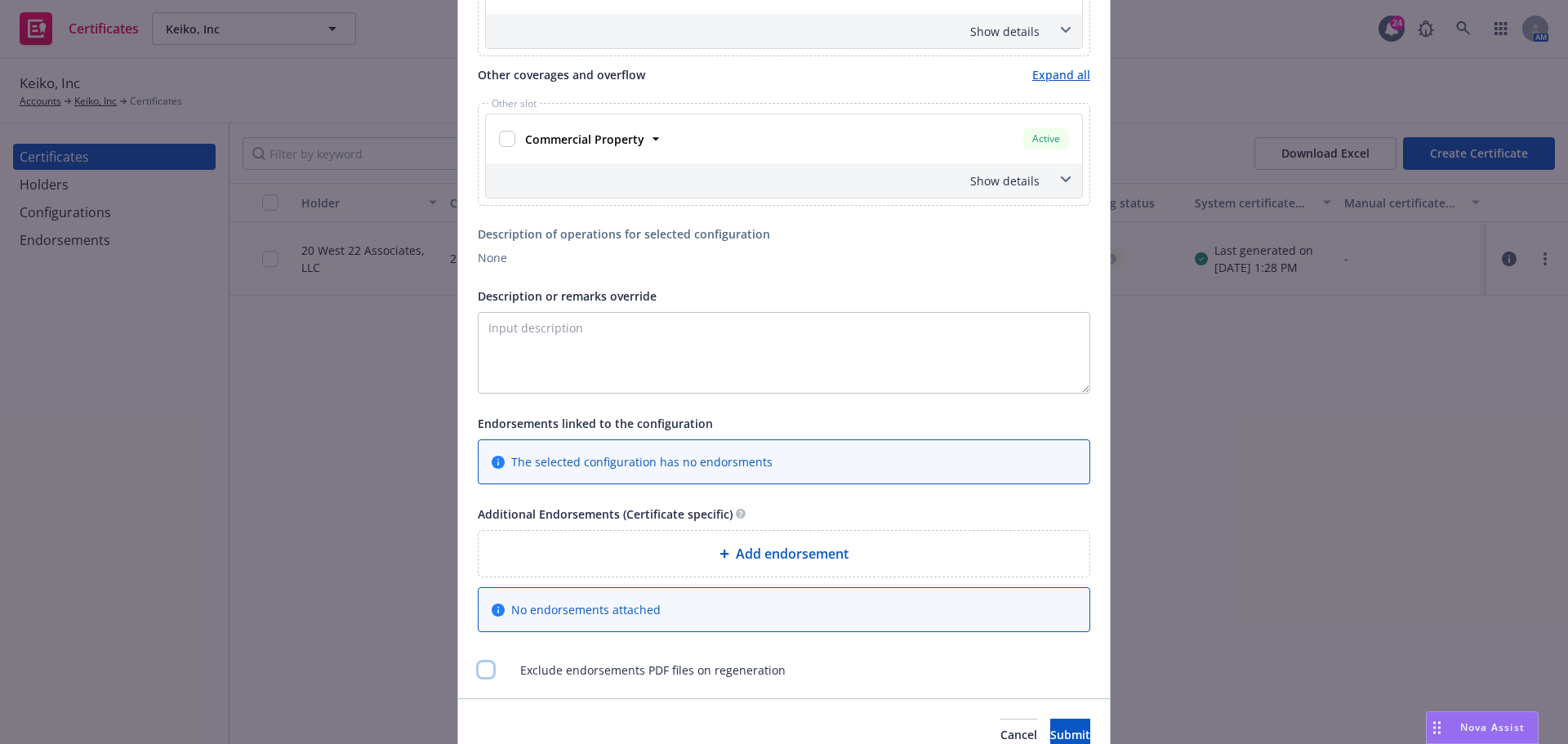
click at [481, 670] on input "checkbox" at bounding box center [485, 669] width 16 height 16
checkbox input "true"
click at [589, 341] on textarea "Description or remarks override" at bounding box center [784, 353] width 612 height 82
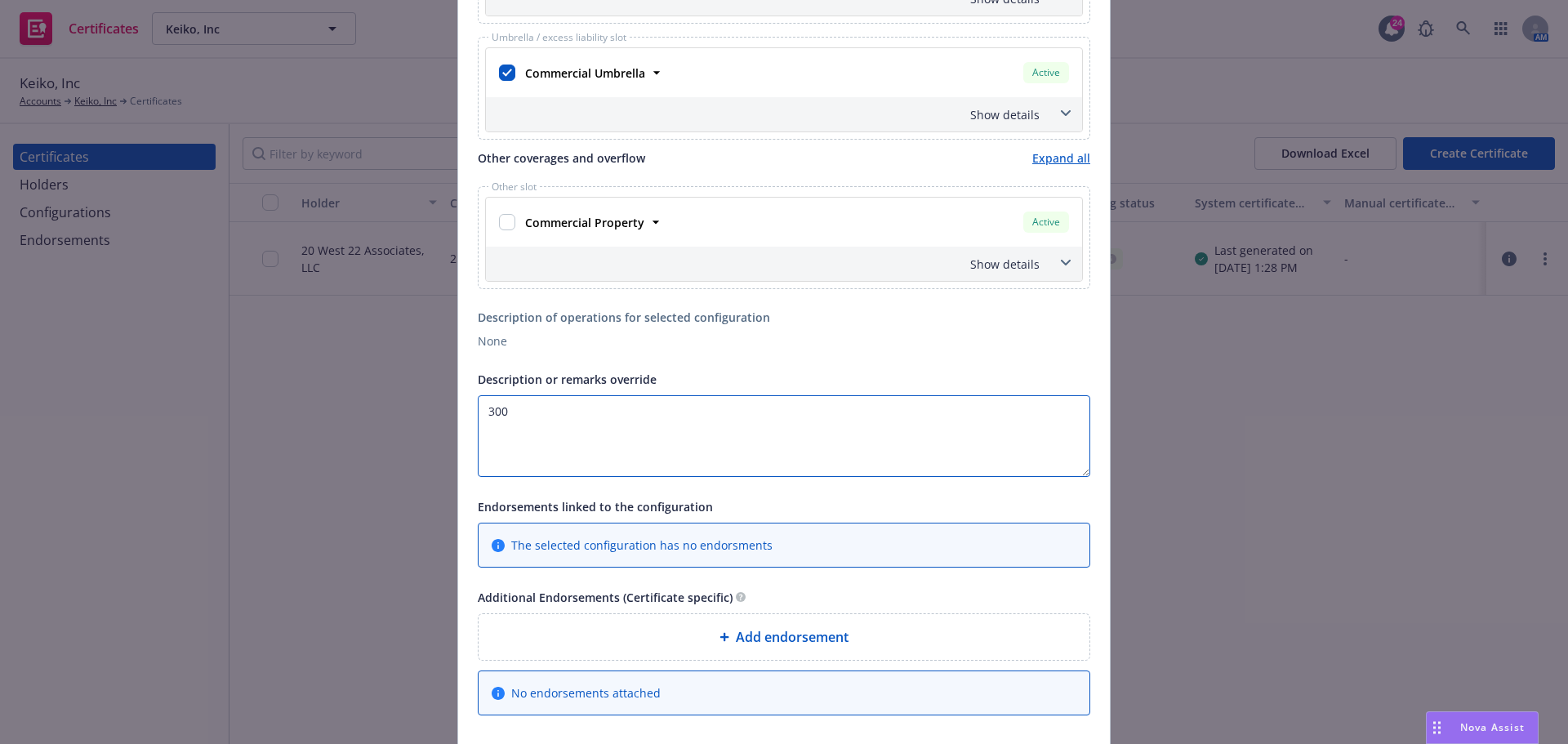
scroll to position [816, 0]
click at [540, 404] on textarea "300" at bounding box center [784, 434] width 612 height 82
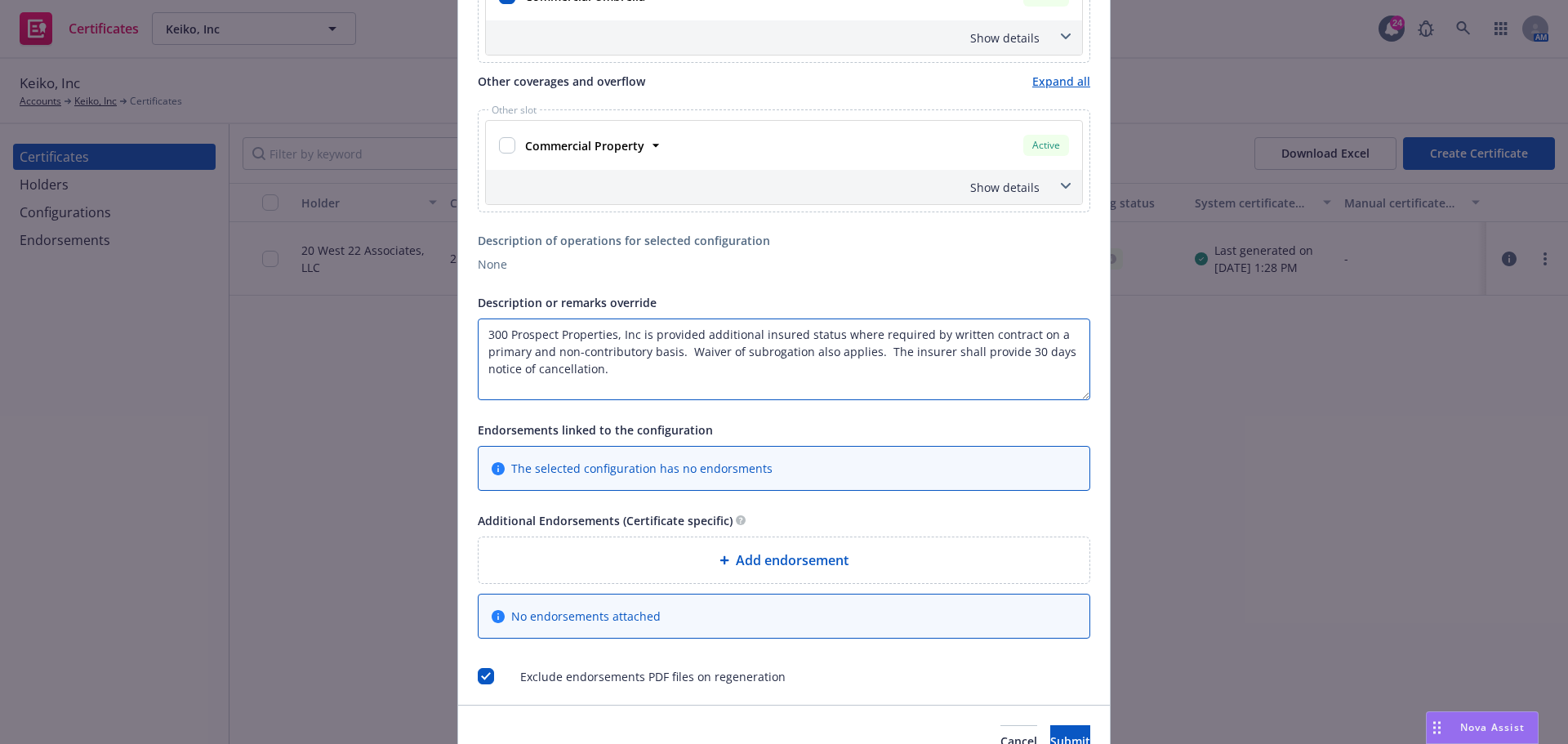
scroll to position [978, 0]
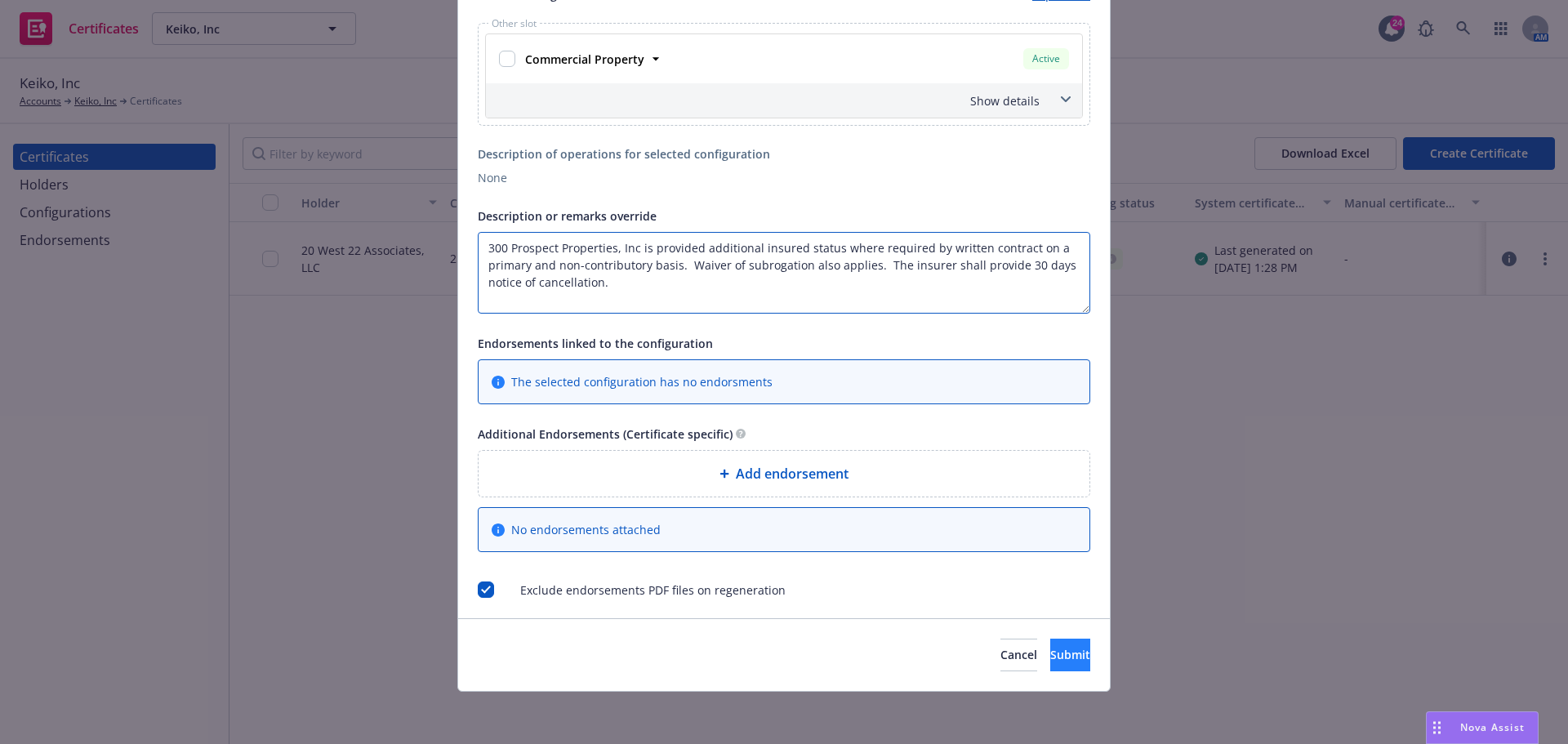
type textarea "300 Prospect Properties, Inc is provided additional insured status where requir…"
click at [1050, 663] on button "Submit" at bounding box center [1069, 655] width 40 height 33
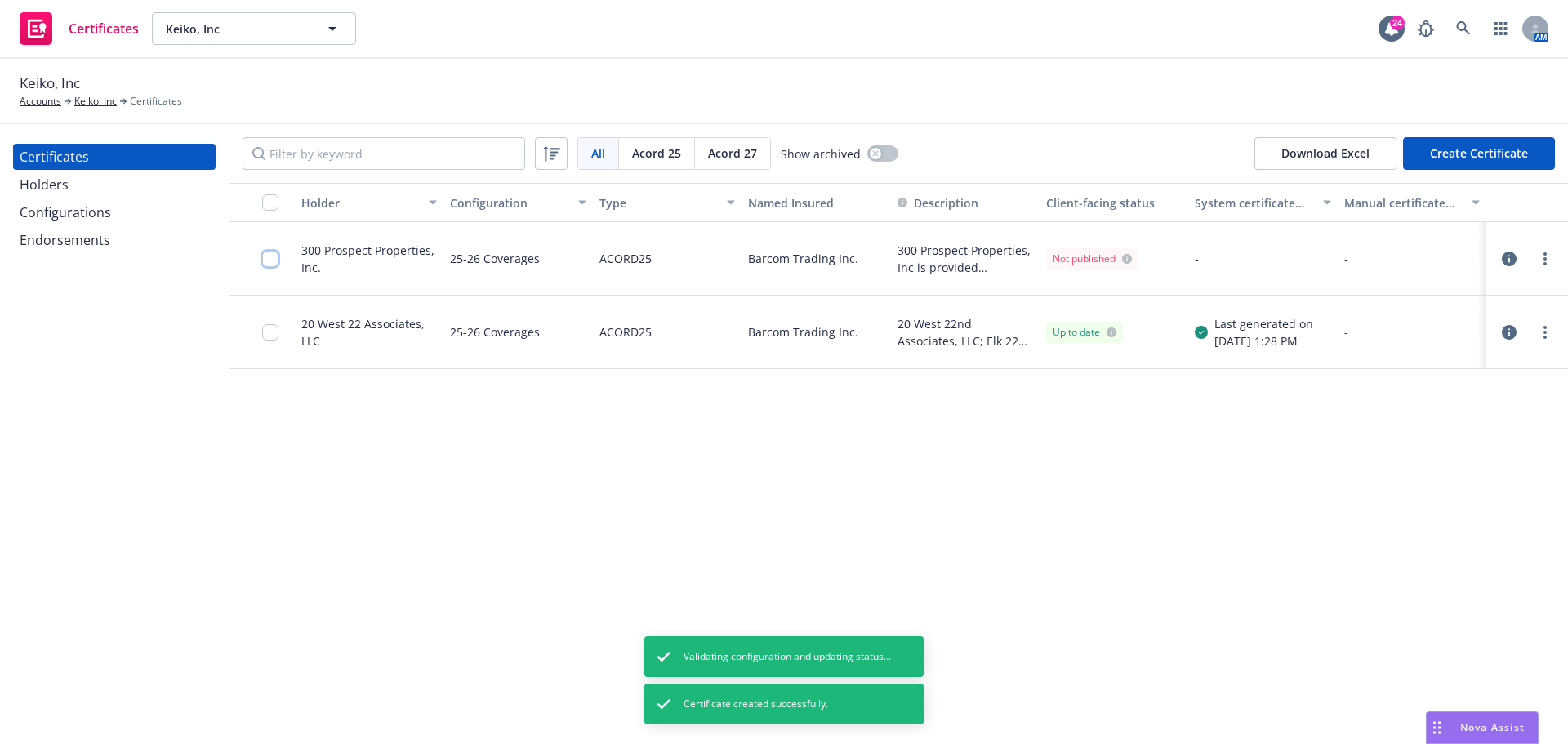
click at [265, 257] on input "checkbox" at bounding box center [270, 258] width 16 height 16
click at [1544, 253] on circle "more" at bounding box center [1544, 253] width 3 height 3
click at [1356, 358] on link "Regenerate" at bounding box center [1423, 357] width 261 height 33
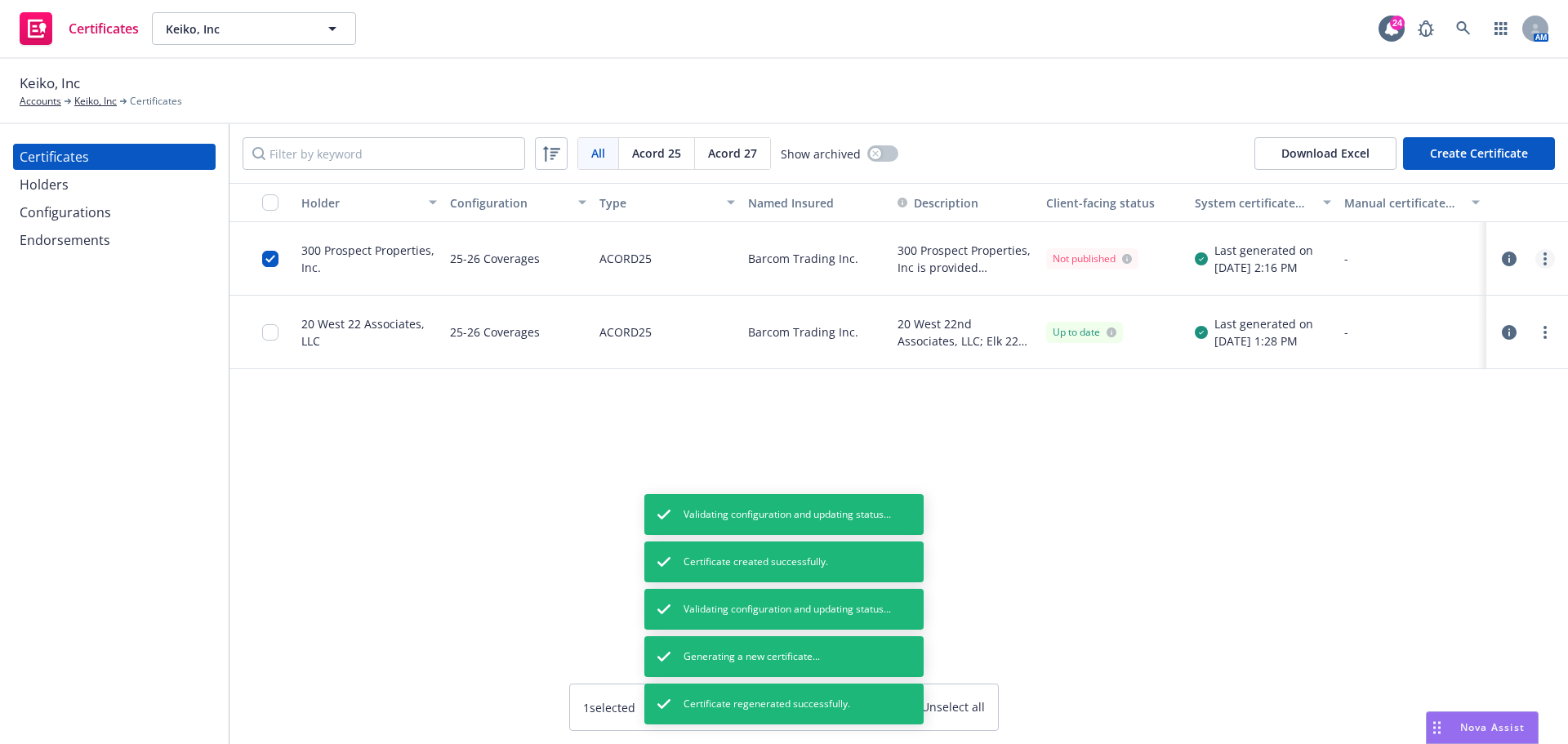
click at [1540, 254] on link "more" at bounding box center [1544, 259] width 20 height 20
click at [1187, 544] on div "Holder Configuration Type Named Insured Description Client-facing status System…" at bounding box center [898, 463] width 1338 height 561
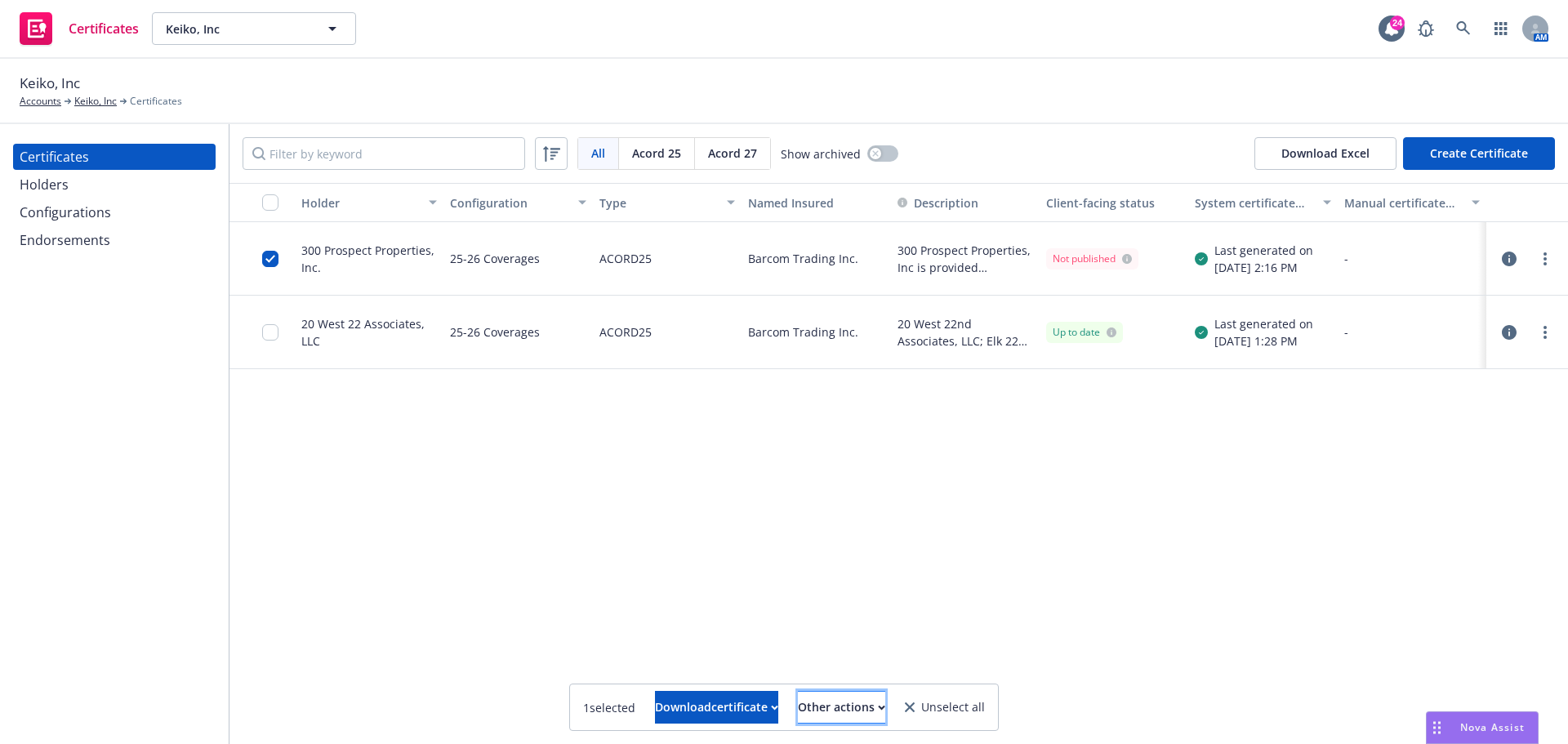
click at [857, 704] on div "Other actions" at bounding box center [841, 706] width 87 height 31
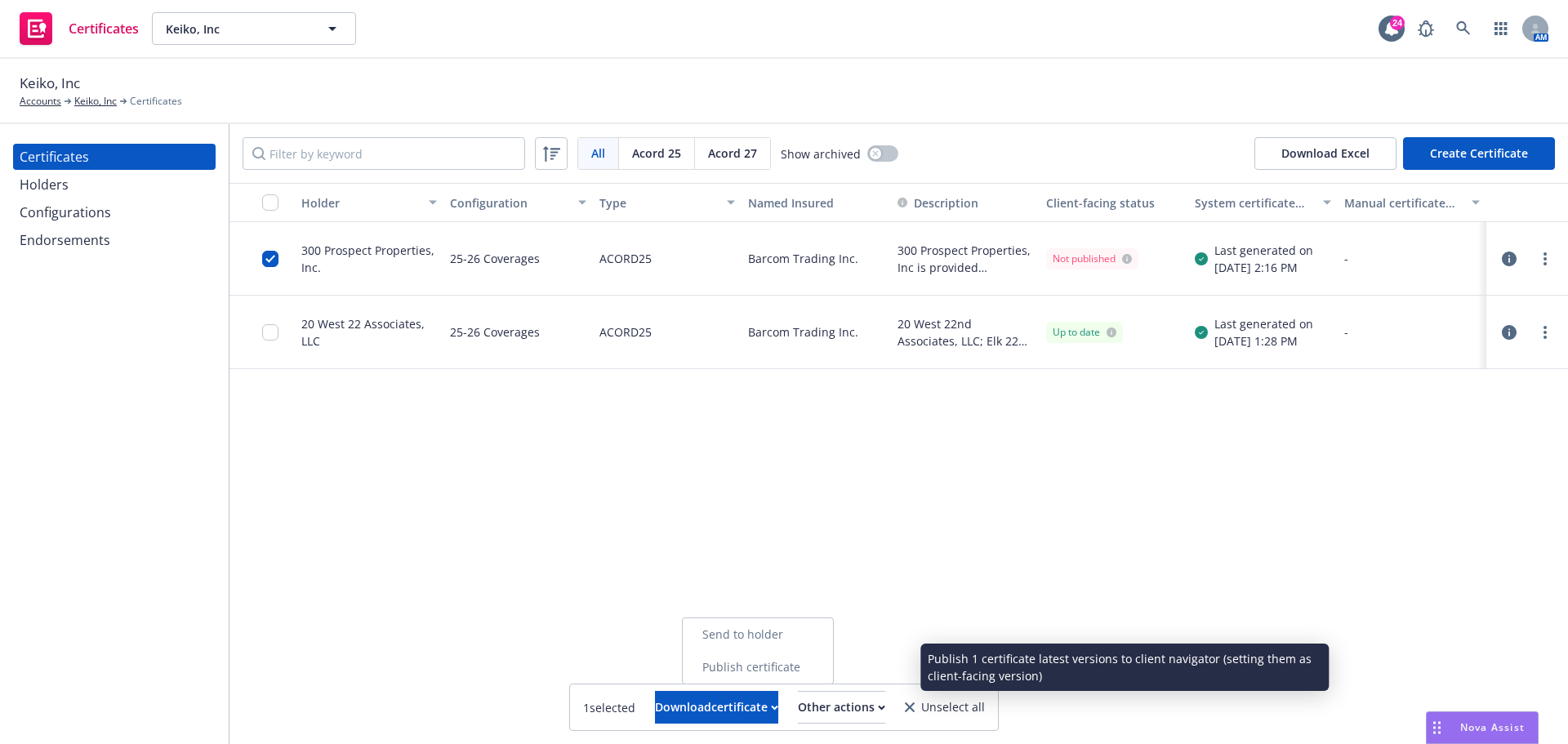
click at [832, 668] on link "Publish certificate" at bounding box center [758, 667] width 150 height 33
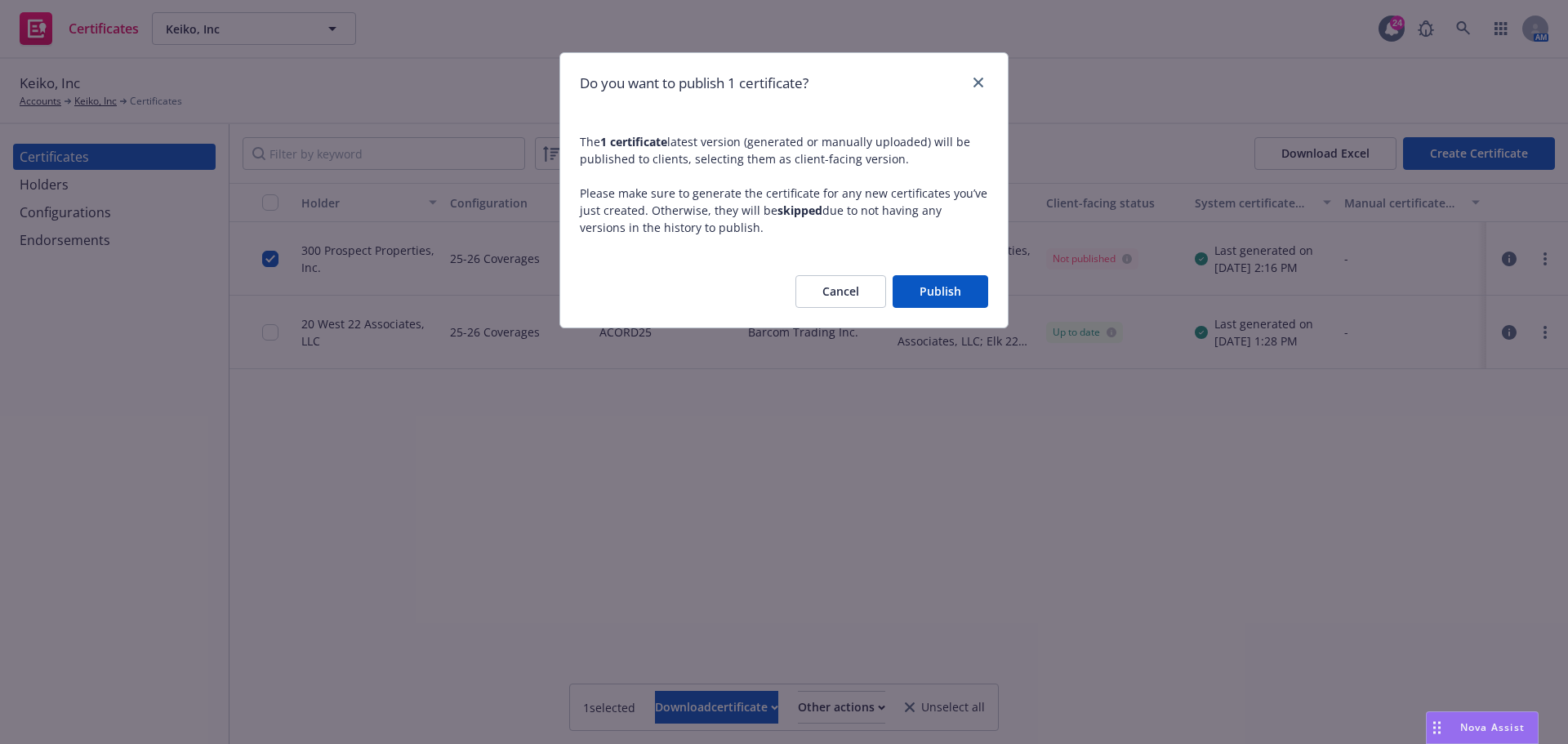
click at [937, 293] on button "Publish" at bounding box center [941, 292] width 96 height 33
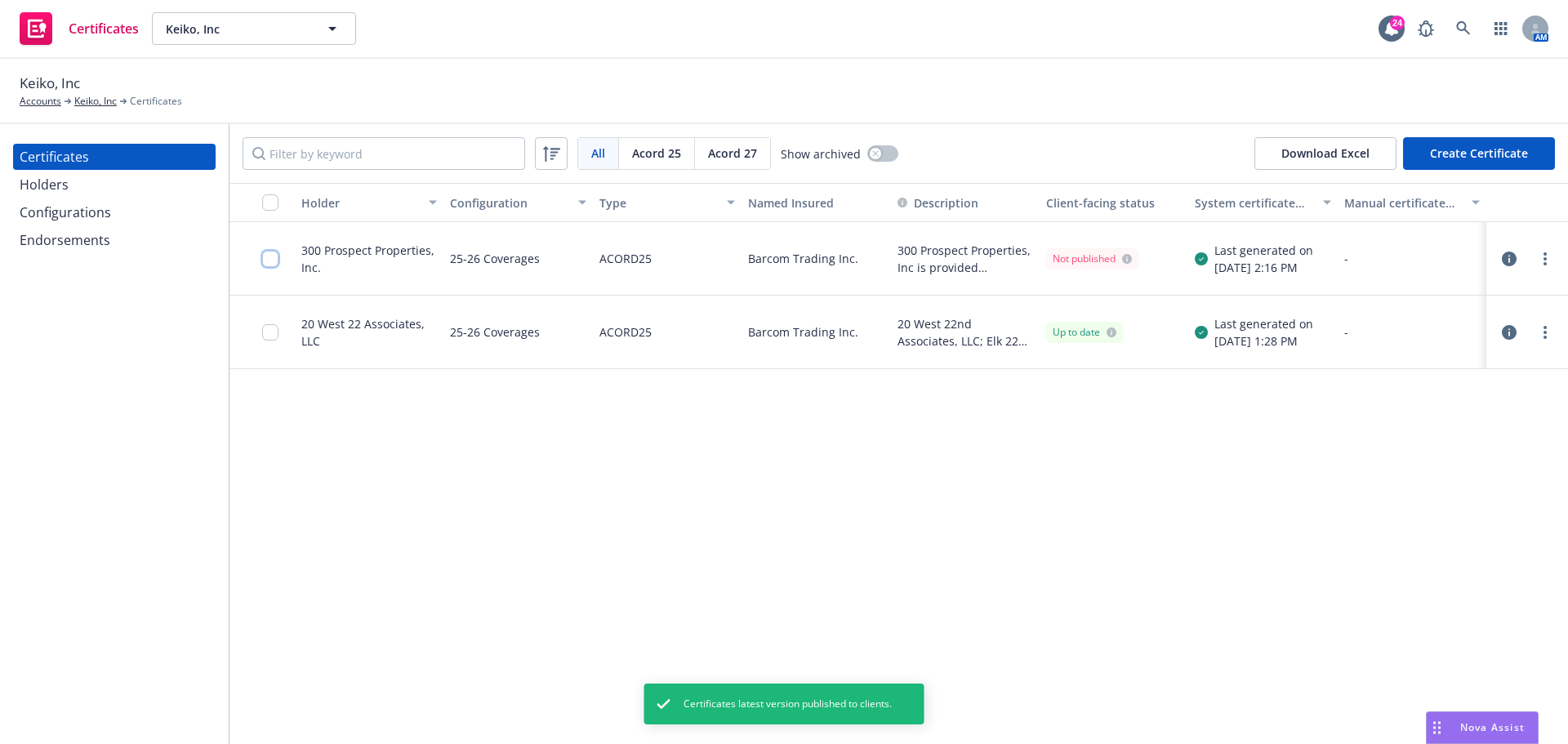
click at [270, 257] on input "checkbox" at bounding box center [270, 258] width 16 height 16
click at [655, 717] on div "Download certificate" at bounding box center [716, 706] width 123 height 31
click at [638, 673] on link "Download uneditable file" at bounding box center [578, 667] width 189 height 33
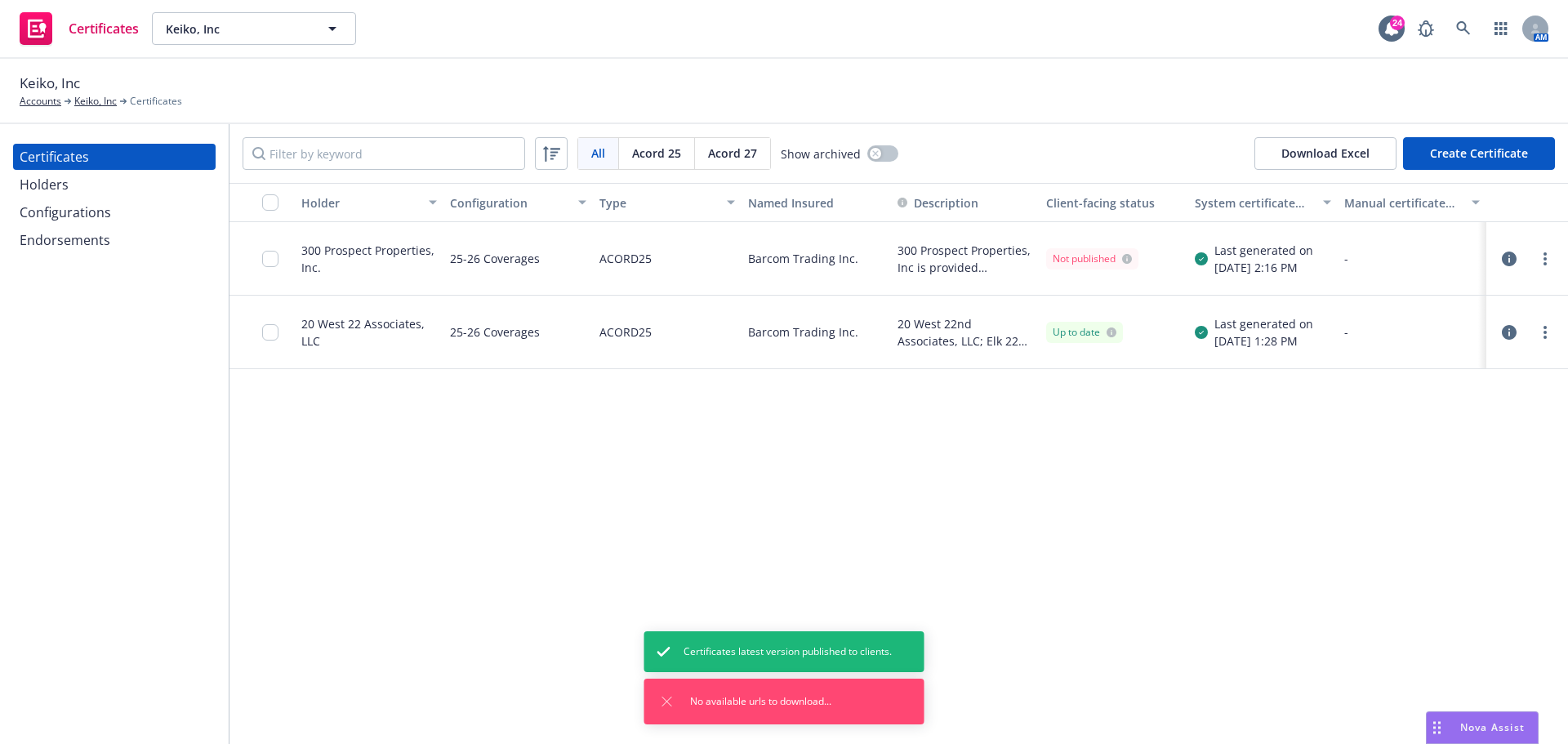
click at [561, 511] on div "Holder Configuration Type Named Insured Description Client-facing status System…" at bounding box center [898, 463] width 1338 height 561
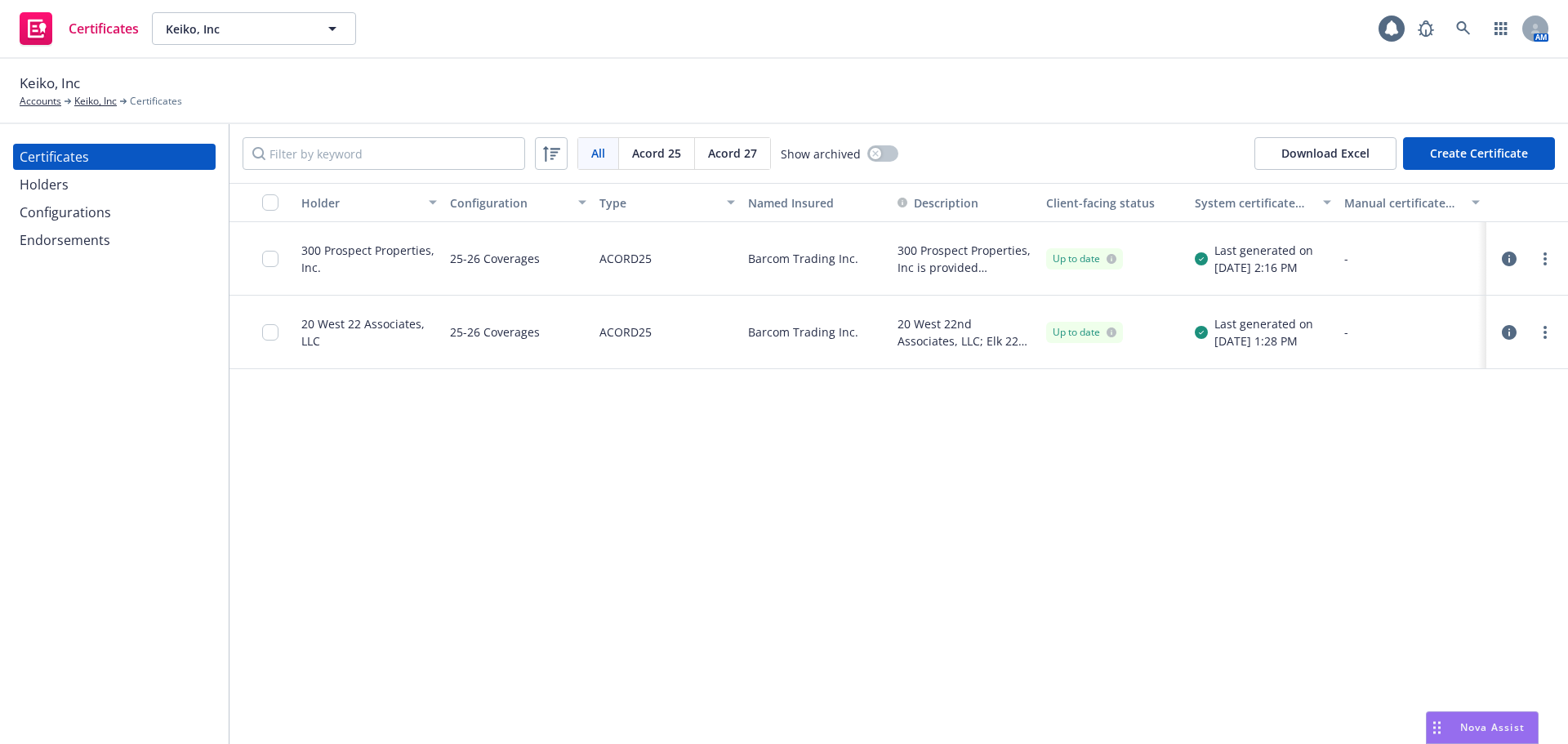
click at [538, 500] on div "Holder Configuration Type Named Insured Description Client-facing status System…" at bounding box center [898, 463] width 1338 height 561
click at [275, 261] on input "checkbox" at bounding box center [270, 258] width 16 height 16
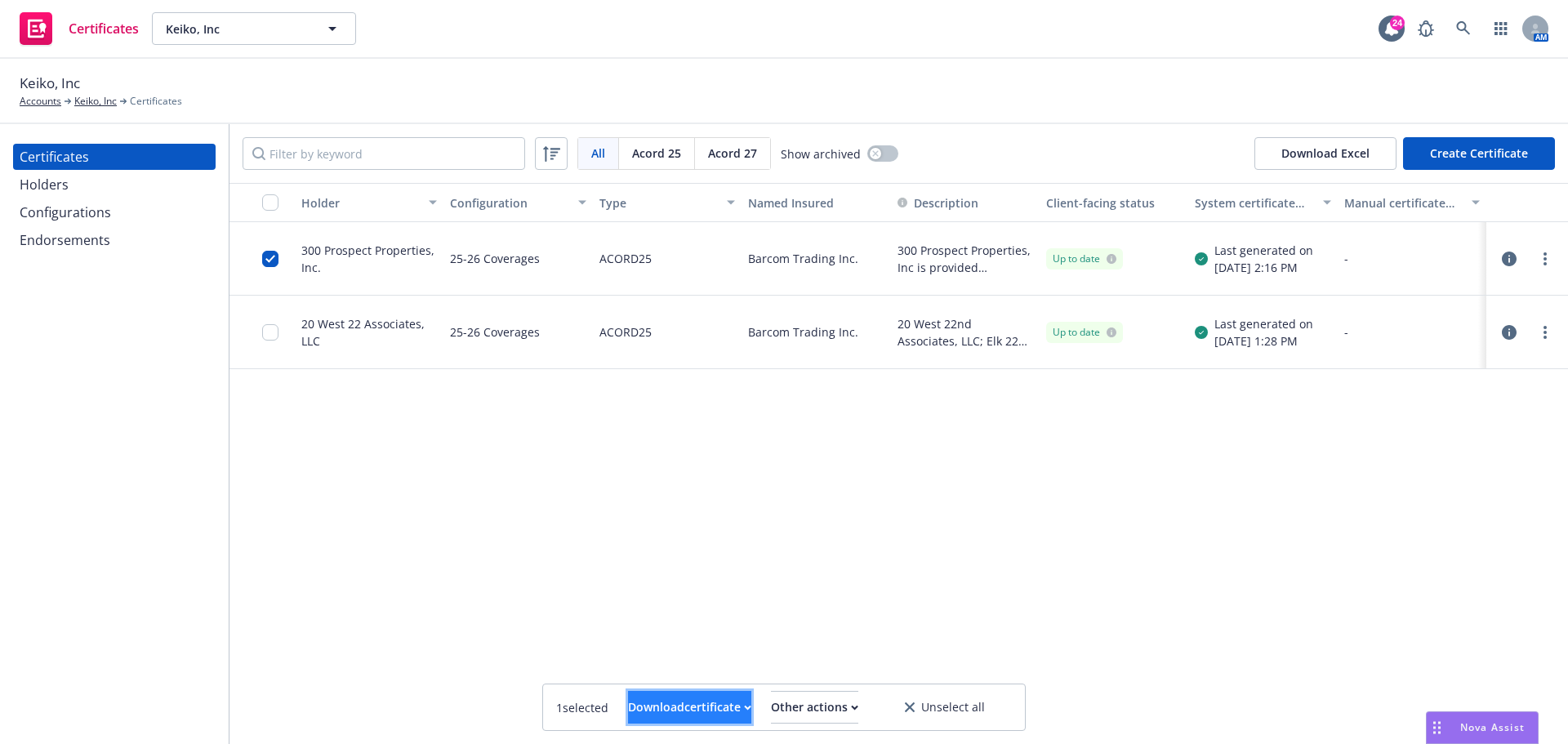
click at [744, 704] on icon "button" at bounding box center [748, 707] width 8 height 6
click at [688, 660] on link "Download uneditable file" at bounding box center [605, 667] width 189 height 33
click at [449, 500] on div "Holder Configuration Type Named Insured Description Client-facing status System…" at bounding box center [898, 463] width 1338 height 561
click at [450, 55] on div "Certificates Keiko, Inc Keiko, Inc 24 AM" at bounding box center [784, 29] width 1568 height 58
